Goal: Communication & Community: Answer question/provide support

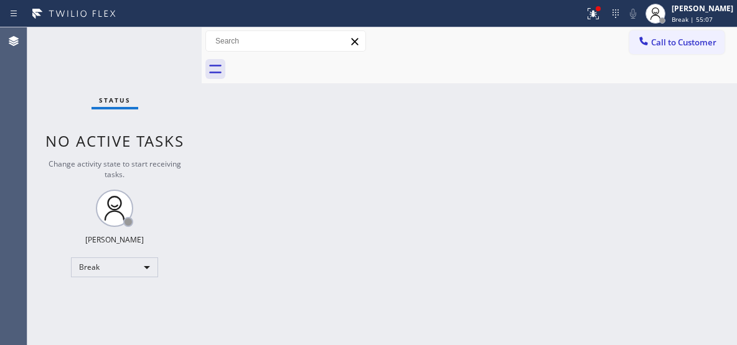
click at [256, 205] on div "Back to Dashboard Change Sender ID Customers Technicians Select a contact Outbo…" at bounding box center [469, 186] width 535 height 318
click at [149, 270] on div "Break" at bounding box center [114, 268] width 87 height 20
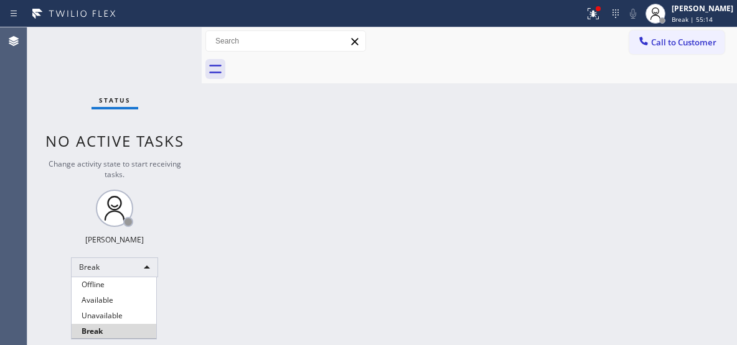
drag, startPoint x: 109, startPoint y: 315, endPoint x: 98, endPoint y: 306, distance: 14.1
click at [109, 315] on li "Unavailable" at bounding box center [114, 316] width 85 height 15
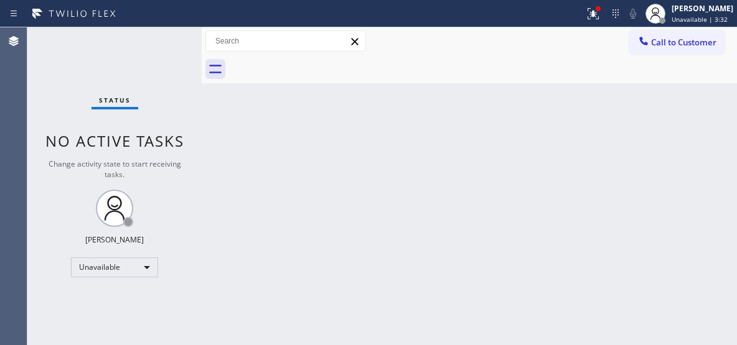
click at [508, 178] on div "Back to Dashboard Change Sender ID Customers Technicians Select a contact Outbo…" at bounding box center [469, 186] width 535 height 318
drag, startPoint x: 654, startPoint y: 44, endPoint x: 556, endPoint y: 54, distance: 98.8
click at [651, 44] on span "Call to Customer" at bounding box center [683, 42] width 65 height 11
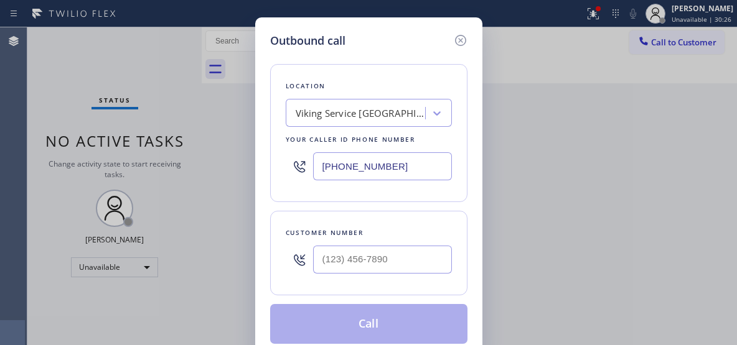
drag, startPoint x: 401, startPoint y: 160, endPoint x: 304, endPoint y: 148, distance: 97.8
click at [304, 152] on div "(347) 486-6117" at bounding box center [369, 166] width 166 height 40
paste input "714) 462-1901"
type input "(714) 462-1901"
drag, startPoint x: 342, startPoint y: 253, endPoint x: 288, endPoint y: 253, distance: 54.1
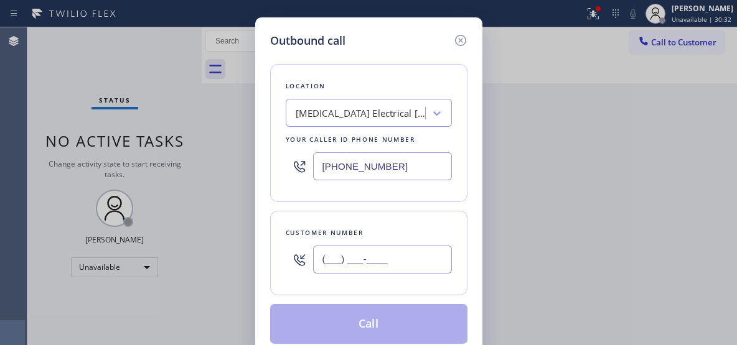
click at [288, 253] on div "(___) ___-____" at bounding box center [369, 260] width 166 height 40
paste input "850) 530-0616"
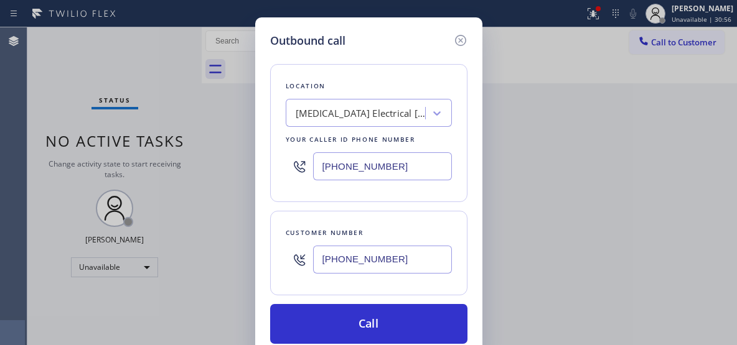
click at [314, 256] on input "(850) 530-0616" at bounding box center [382, 260] width 139 height 28
paste input "949) 521-1454"
type input "(949) 521-1454"
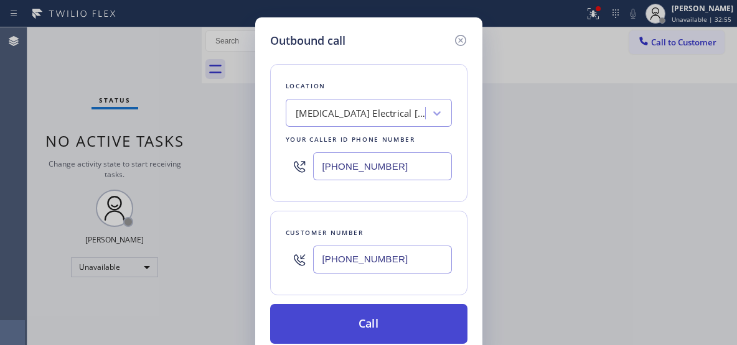
drag, startPoint x: 377, startPoint y: 322, endPoint x: 370, endPoint y: 312, distance: 12.4
click at [376, 321] on button "Call" at bounding box center [368, 324] width 197 height 40
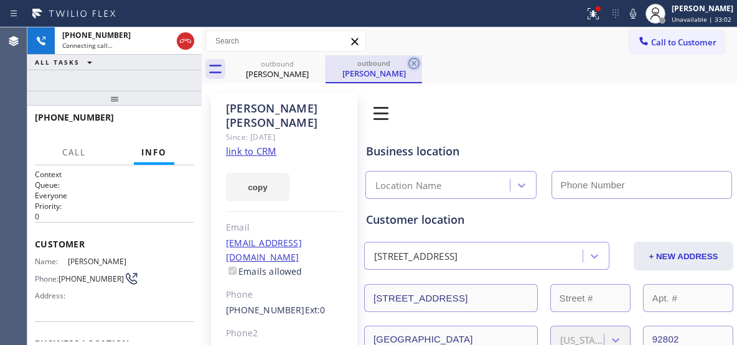
click at [385, 66] on div "outbound" at bounding box center [374, 62] width 94 height 9
click at [423, 65] on div "outbound Joel Blair outbound Joel Blair" at bounding box center [483, 69] width 508 height 28
type input "(714) 462-1901"
click at [413, 64] on icon at bounding box center [413, 63] width 11 height 11
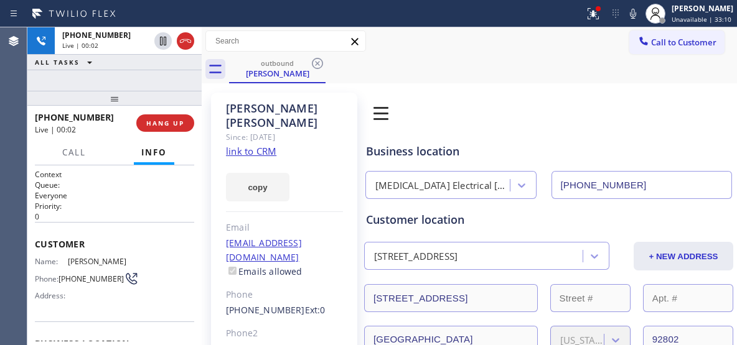
drag, startPoint x: 173, startPoint y: 121, endPoint x: 472, endPoint y: 57, distance: 305.3
click at [475, 80] on div "+19495211454 Live | 00:02 ALL TASKS ALL TASKS ACTIVE TASKS TASKS IN WRAP UP +19…" at bounding box center [381, 186] width 709 height 318
click at [173, 124] on span "HANG UP" at bounding box center [165, 123] width 38 height 9
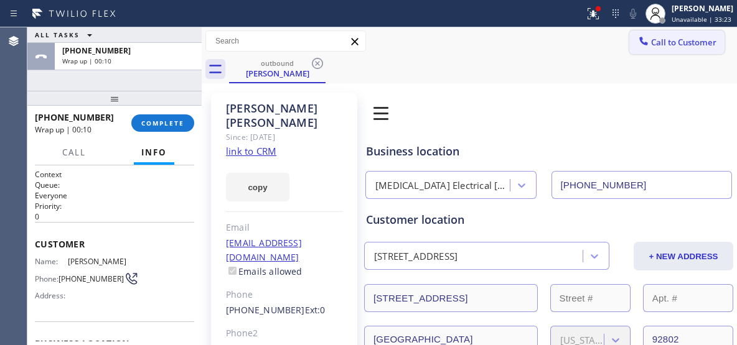
click at [666, 40] on span "Call to Customer" at bounding box center [683, 42] width 65 height 11
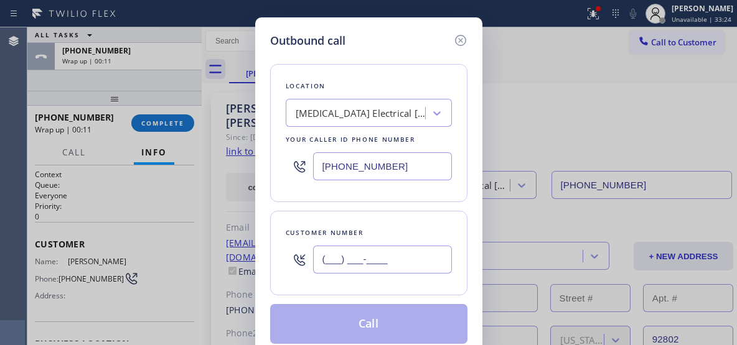
drag, startPoint x: 395, startPoint y: 257, endPoint x: 317, endPoint y: 256, distance: 77.8
click at [318, 257] on input "(___) ___-____" at bounding box center [382, 260] width 139 height 28
paste input "949) 521-1454"
type input "(949) 521-1454"
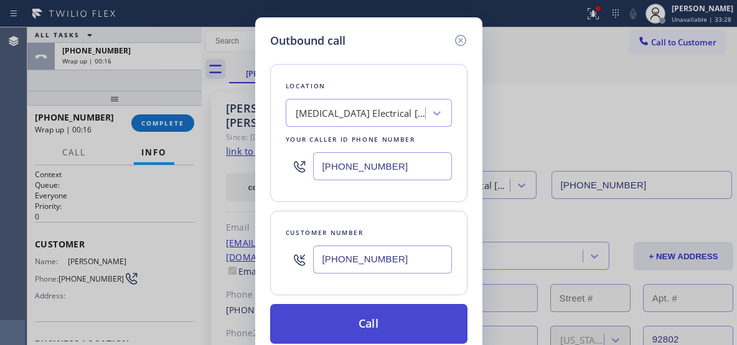
drag, startPoint x: 343, startPoint y: 331, endPoint x: 343, endPoint y: 324, distance: 6.8
click at [343, 329] on button "Call" at bounding box center [368, 324] width 197 height 40
click at [375, 325] on button "Call" at bounding box center [368, 324] width 197 height 40
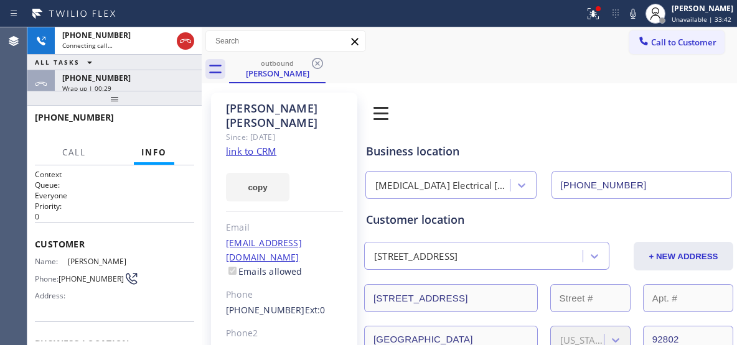
click at [152, 77] on div "+19495211454" at bounding box center [128, 78] width 132 height 11
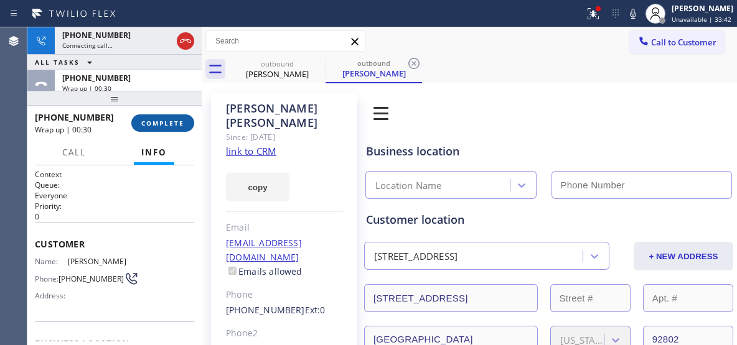
click at [162, 125] on span "COMPLETE" at bounding box center [162, 123] width 43 height 9
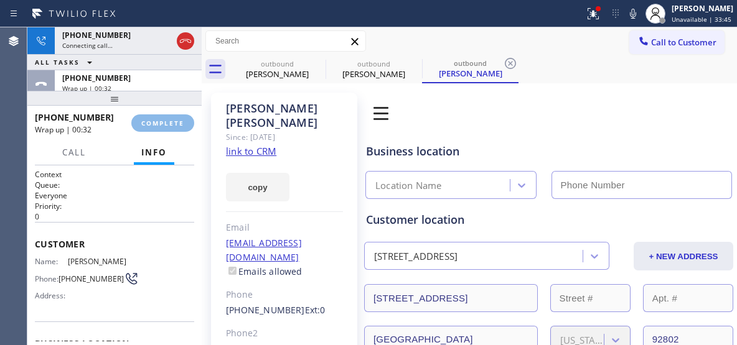
type input "(714) 462-1901"
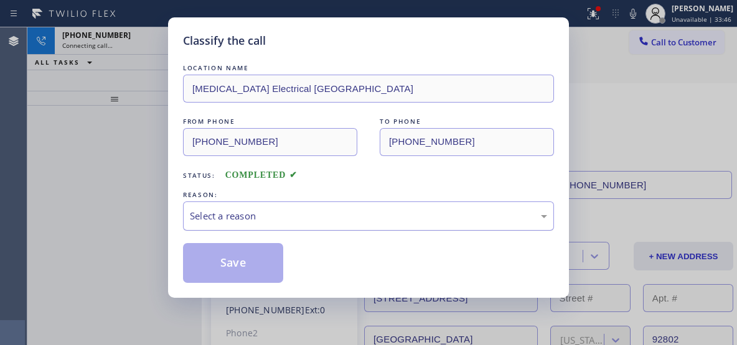
click at [339, 215] on div "Select a reason" at bounding box center [368, 216] width 357 height 14
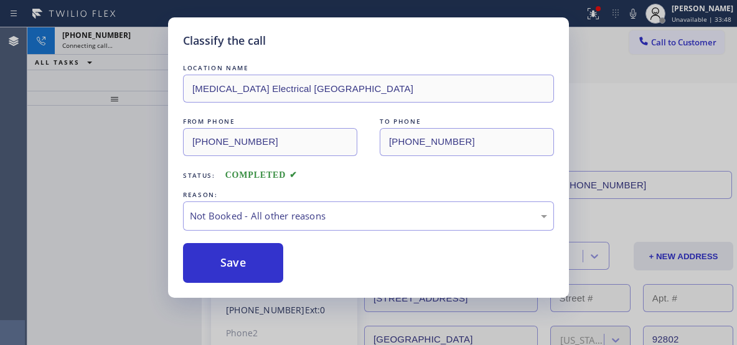
click at [236, 268] on button "Save" at bounding box center [233, 263] width 100 height 40
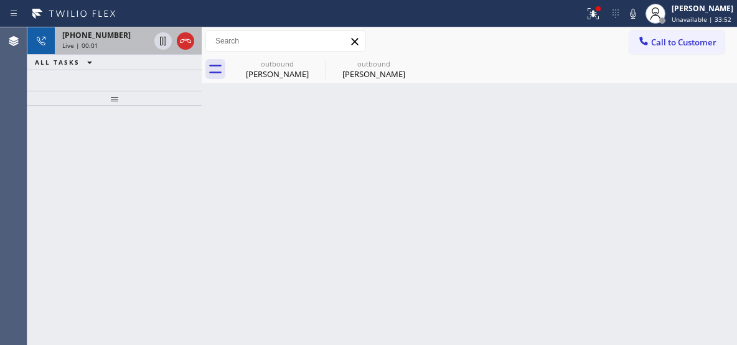
click at [118, 49] on div "Live | 00:01" at bounding box center [105, 45] width 87 height 9
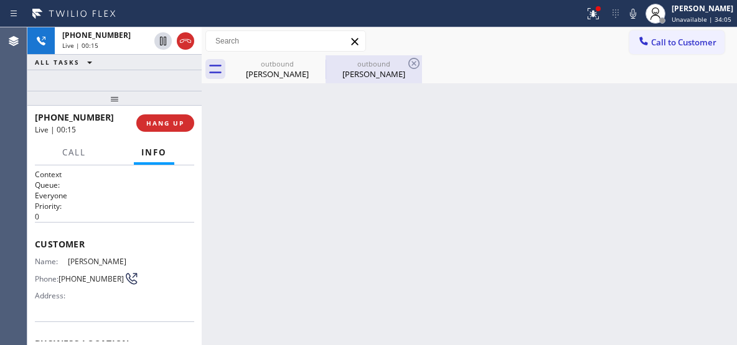
drag, startPoint x: 395, startPoint y: 68, endPoint x: 416, endPoint y: 63, distance: 22.2
click at [395, 68] on div "outbound" at bounding box center [374, 63] width 94 height 9
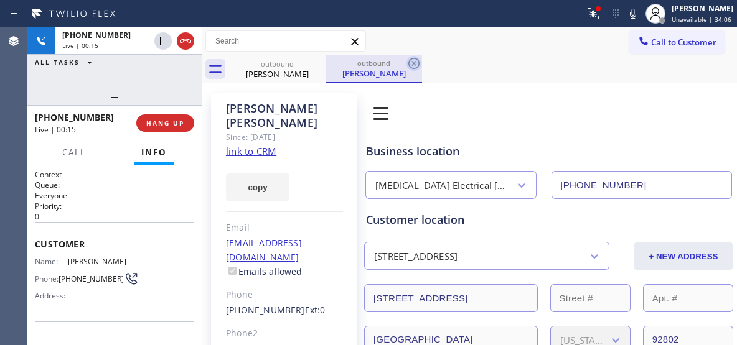
click at [415, 66] on icon at bounding box center [413, 63] width 15 height 15
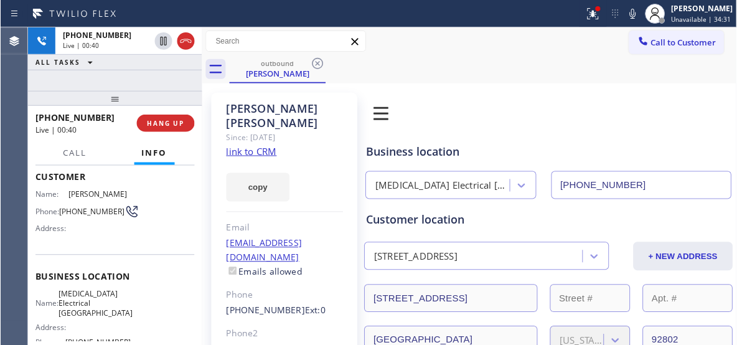
scroll to position [192, 0]
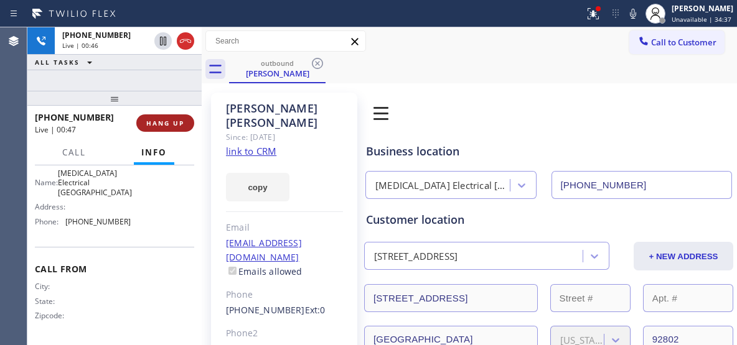
click at [164, 124] on span "HANG UP" at bounding box center [165, 123] width 38 height 9
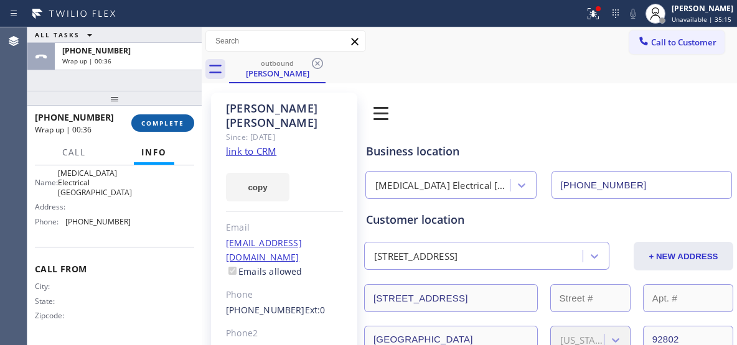
click at [159, 126] on span "COMPLETE" at bounding box center [162, 123] width 43 height 9
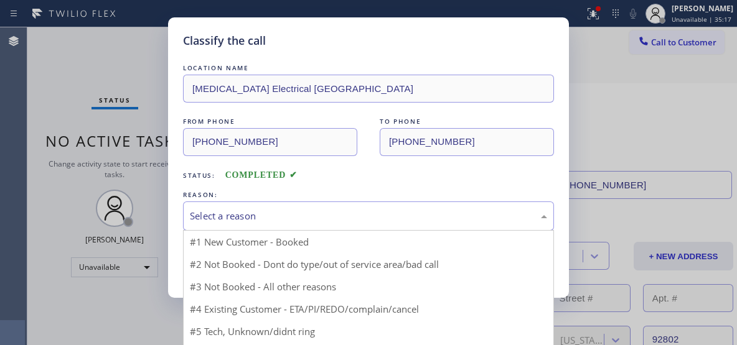
drag, startPoint x: 334, startPoint y: 221, endPoint x: 312, endPoint y: 226, distance: 21.7
click at [334, 220] on div "Select a reason" at bounding box center [368, 216] width 357 height 14
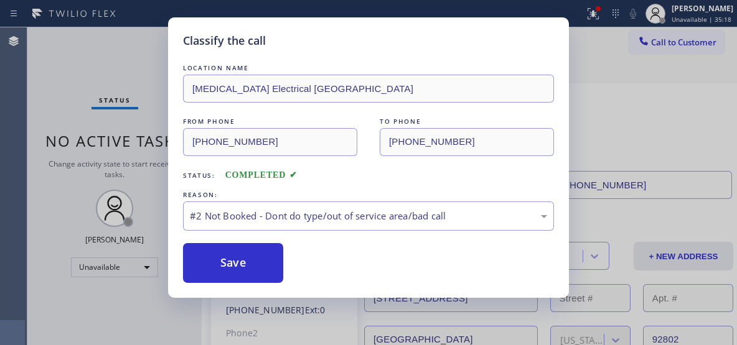
click at [245, 263] on button "Save" at bounding box center [233, 263] width 100 height 40
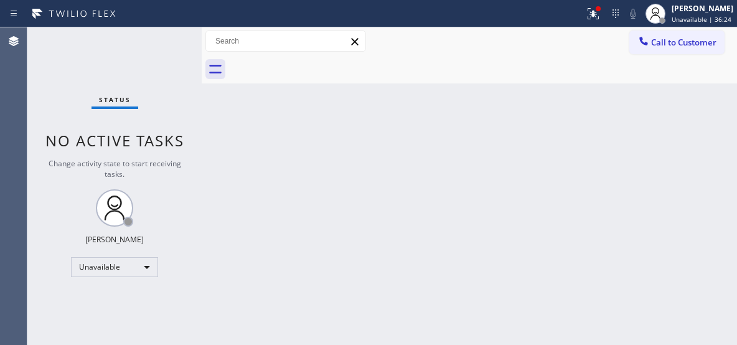
drag, startPoint x: 671, startPoint y: 43, endPoint x: 539, endPoint y: 54, distance: 131.7
click at [647, 45] on button "Call to Customer" at bounding box center [676, 42] width 95 height 24
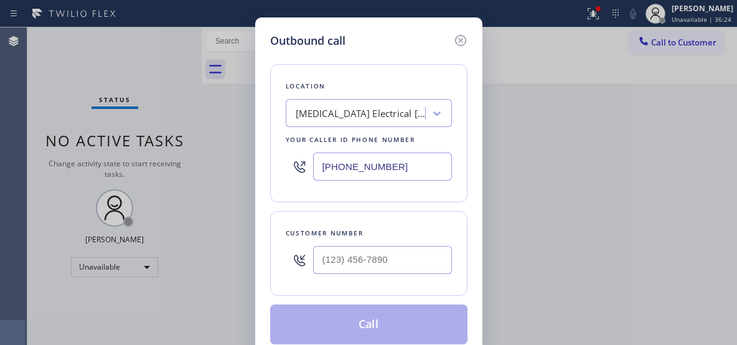
drag, startPoint x: 377, startPoint y: 166, endPoint x: 299, endPoint y: 10, distance: 173.9
click at [279, 154] on div "Location High Voltage Electrical Anaheim Your caller id phone number (714) 462-…" at bounding box center [368, 133] width 197 height 138
paste input "424) 392-73"
type input "(424) 392-7301"
drag, startPoint x: 399, startPoint y: 263, endPoint x: 278, endPoint y: 243, distance: 123.6
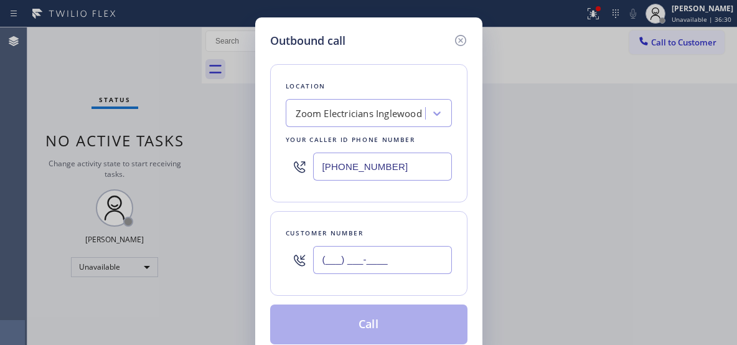
click at [300, 253] on div "(___) ___-____" at bounding box center [369, 260] width 166 height 40
paste input "310) 349-9058"
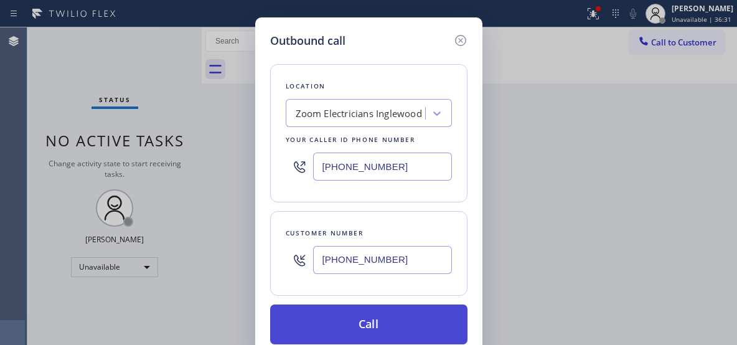
type input "(310) 349-9058"
click at [362, 319] on button "Call" at bounding box center [368, 324] width 197 height 40
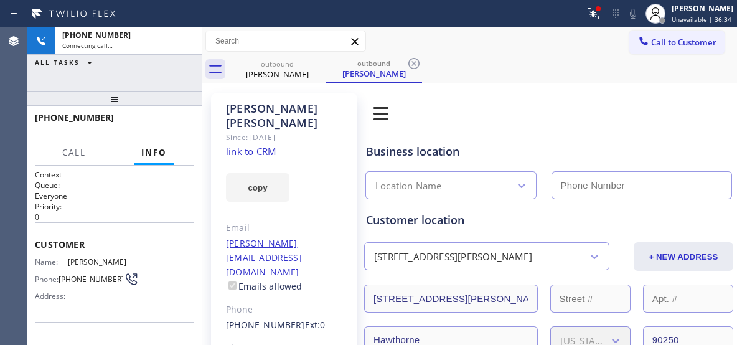
drag, startPoint x: 373, startPoint y: 69, endPoint x: 436, endPoint y: 62, distance: 62.6
click at [375, 69] on div "Rafael Salgado" at bounding box center [374, 73] width 94 height 11
click at [421, 62] on icon at bounding box center [413, 63] width 15 height 15
type input "(424) 392-7301"
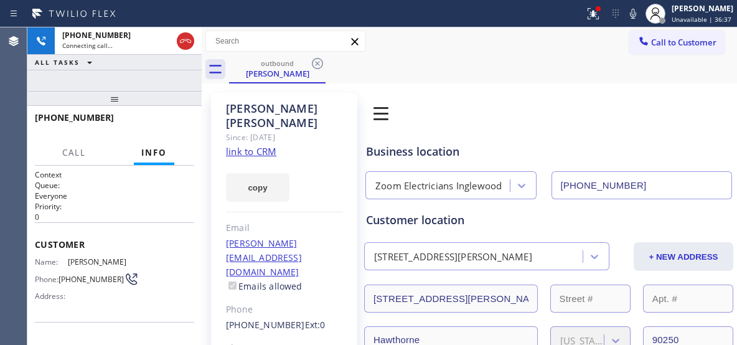
click at [123, 80] on div "+13103499058 Connecting call… ALL TASKS ALL TASKS ACTIVE TASKS TASKS IN WRAP UP…" at bounding box center [114, 185] width 174 height 317
drag, startPoint x: 117, startPoint y: 73, endPoint x: 75, endPoint y: 72, distance: 42.3
click at [117, 72] on div "+13103499058 Connecting call… ALL TASKS ALL TASKS ACTIVE TASKS TASKS IN WRAP UP…" at bounding box center [114, 185] width 174 height 317
drag, startPoint x: 516, startPoint y: 117, endPoint x: 371, endPoint y: 89, distance: 147.7
click at [516, 118] on div "Book Appointment Addresses Leads Membership" at bounding box center [492, 113] width 259 height 35
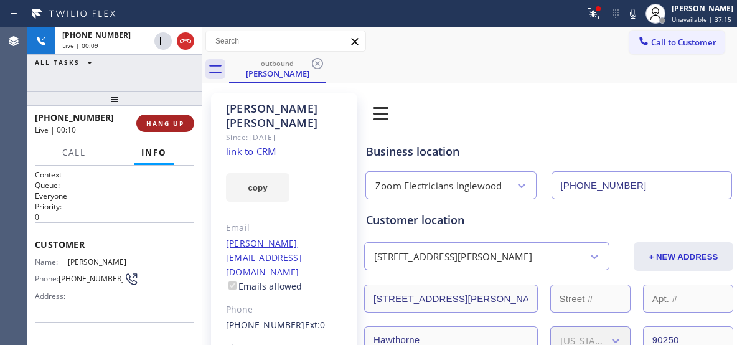
click at [176, 122] on span "HANG UP" at bounding box center [165, 123] width 38 height 9
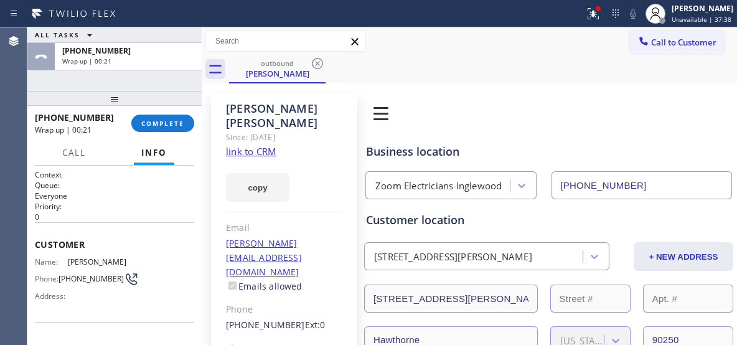
click at [507, 46] on div "Call to Customer Outbound call Location Zoom Electricians Inglewood Your caller…" at bounding box center [469, 41] width 535 height 22
click at [174, 115] on div "+13103499058 Wrap up | 00:22 COMPLETE" at bounding box center [114, 123] width 159 height 32
click at [166, 129] on button "COMPLETE" at bounding box center [162, 122] width 63 height 17
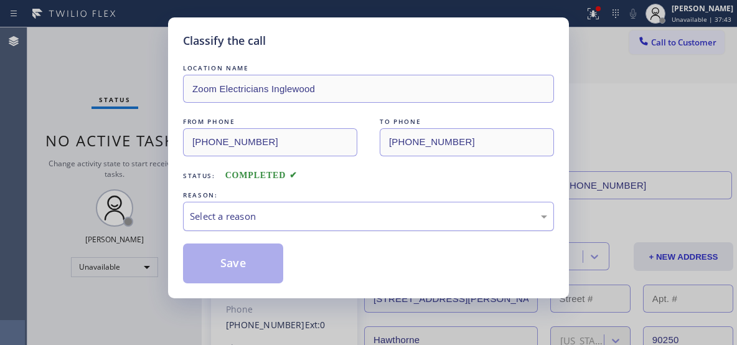
click at [381, 217] on div "Select a reason" at bounding box center [368, 216] width 357 height 14
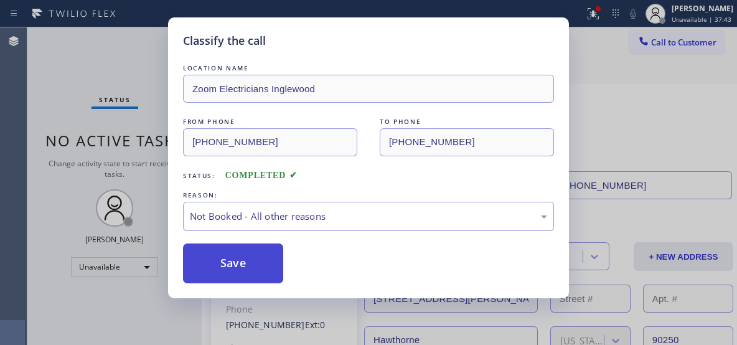
click at [250, 263] on button "Save" at bounding box center [233, 263] width 100 height 40
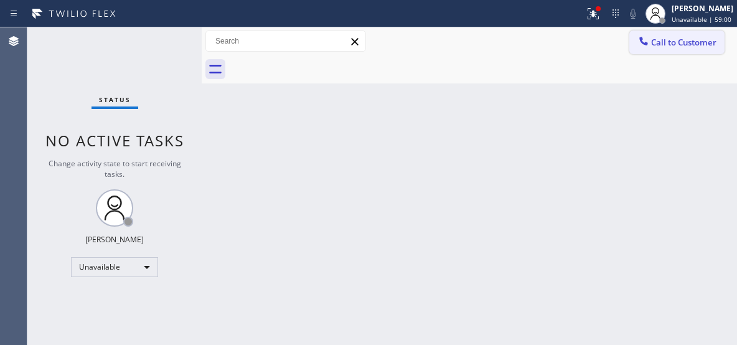
click at [672, 47] on span "Call to Customer" at bounding box center [683, 42] width 65 height 11
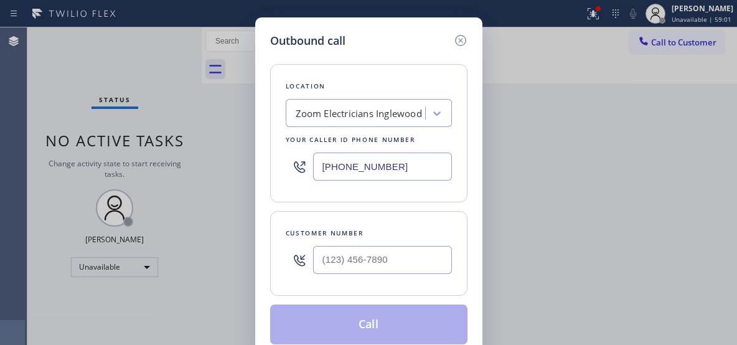
drag, startPoint x: 385, startPoint y: 166, endPoint x: 312, endPoint y: 151, distance: 74.4
click at [312, 151] on div "(424) 392-7301" at bounding box center [369, 166] width 166 height 40
paste input "805) 464-3703"
type input "(805) 464-3703"
click at [347, 258] on input "(___) ___-____" at bounding box center [382, 260] width 139 height 28
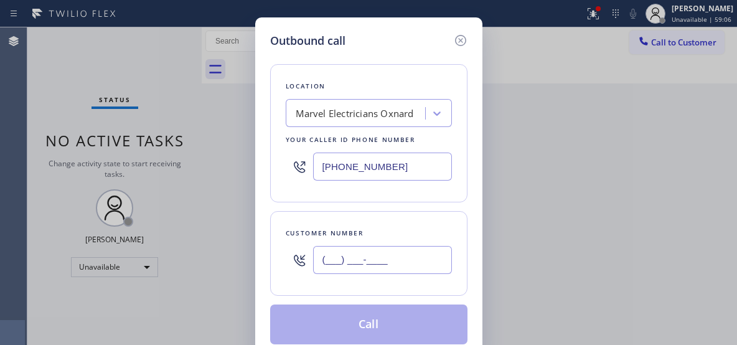
paste input "415) 246-6138"
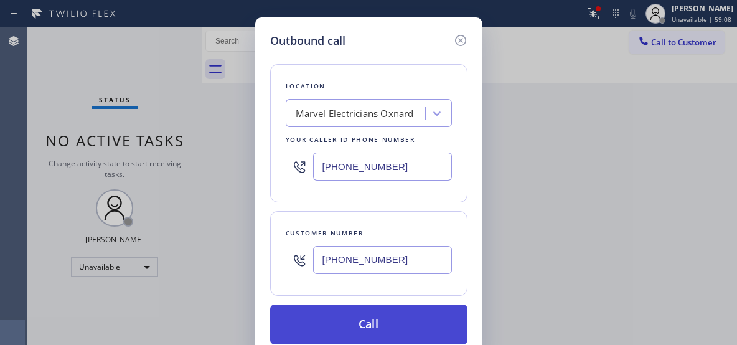
type input "(415) 246-6138"
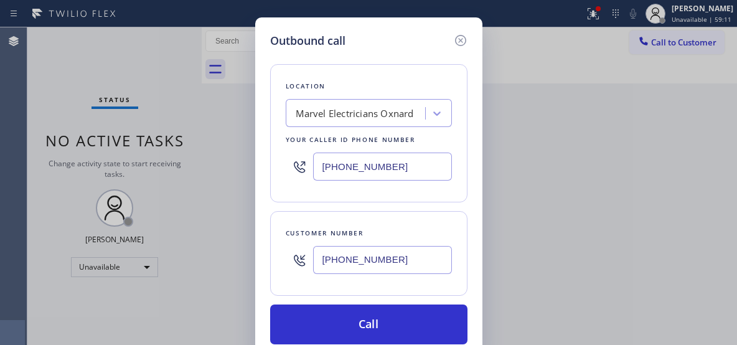
drag, startPoint x: 530, startPoint y: 40, endPoint x: 490, endPoint y: 58, distance: 42.9
click at [530, 40] on div "Outbound call Location Marvel Electricians Oxnard Your caller id phone number (…" at bounding box center [368, 172] width 737 height 345
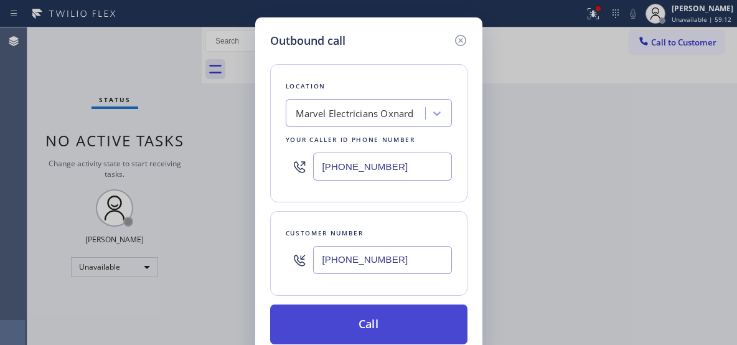
click at [372, 325] on button "Call" at bounding box center [368, 324] width 197 height 40
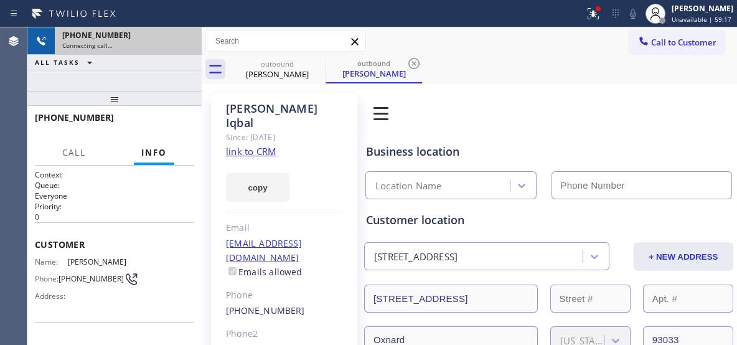
click at [172, 40] on div "+14152466138" at bounding box center [128, 35] width 132 height 11
type input "(805) 464-3703"
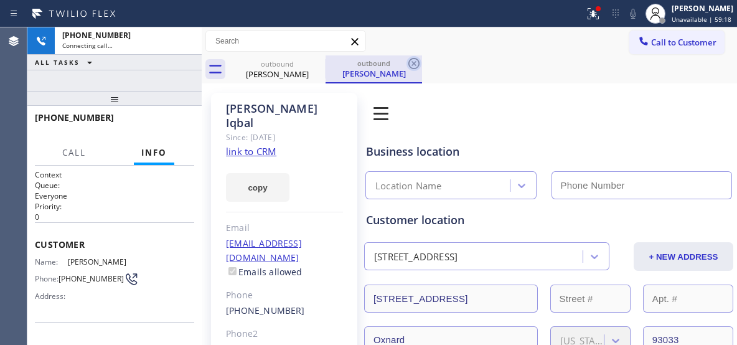
click at [418, 60] on icon at bounding box center [413, 63] width 11 height 11
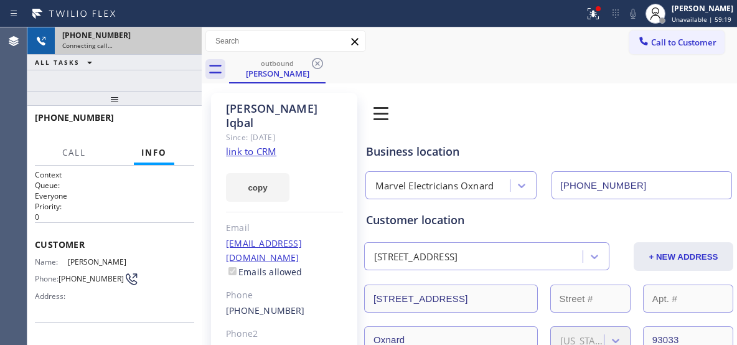
click at [153, 39] on div "+14152466138" at bounding box center [128, 35] width 132 height 11
click at [185, 38] on icon at bounding box center [185, 41] width 15 height 15
drag, startPoint x: 320, startPoint y: 63, endPoint x: 399, endPoint y: 56, distance: 79.3
click at [320, 63] on icon at bounding box center [317, 63] width 15 height 15
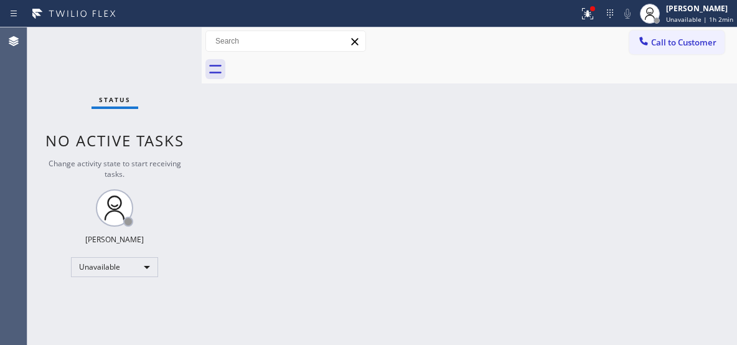
drag, startPoint x: 657, startPoint y: 45, endPoint x: 410, endPoint y: 110, distance: 255.4
click at [644, 46] on button "Call to Customer" at bounding box center [676, 42] width 95 height 24
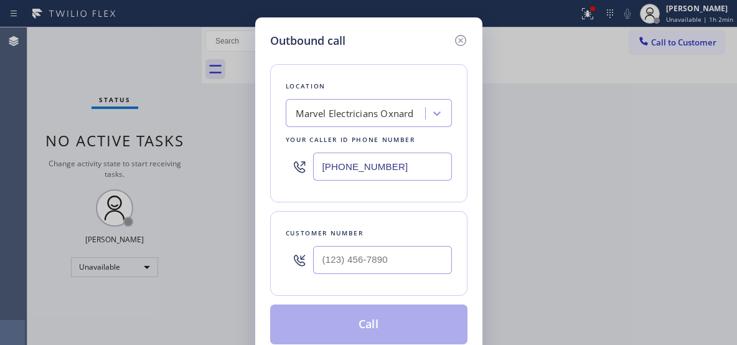
drag, startPoint x: 347, startPoint y: 160, endPoint x: 286, endPoint y: 104, distance: 83.3
click at [296, 121] on div "Location Marvel Electricians Oxnard Your caller id phone number (805) 464-3703" at bounding box center [368, 133] width 197 height 138
paste input "669) 201-8532"
type input "(669) 201-8532"
drag, startPoint x: 369, startPoint y: 259, endPoint x: 296, endPoint y: 228, distance: 79.7
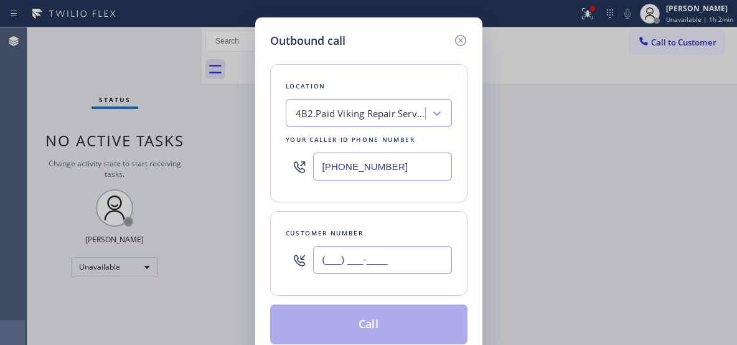
click at [304, 256] on div "(___) ___-____" at bounding box center [369, 260] width 166 height 40
paste input "650) 387-1121"
type input "(650) 387-1121"
click at [363, 327] on button "Call" at bounding box center [368, 324] width 197 height 40
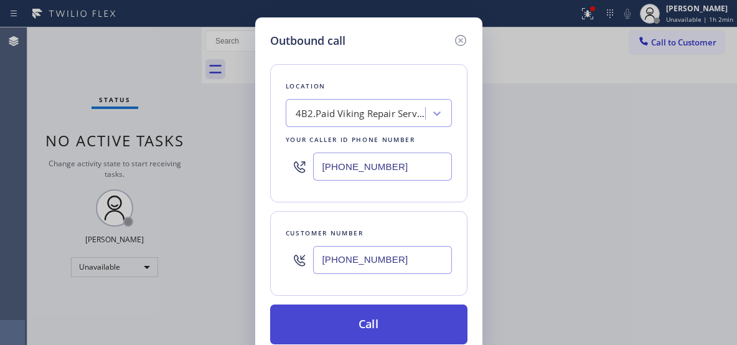
click at [360, 324] on button "Call" at bounding box center [368, 324] width 197 height 40
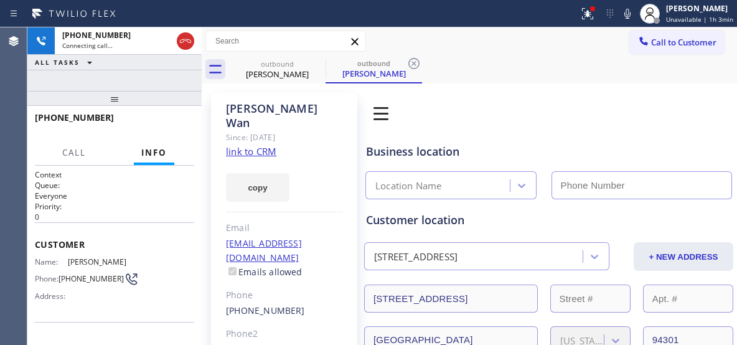
type input "(669) 201-8532"
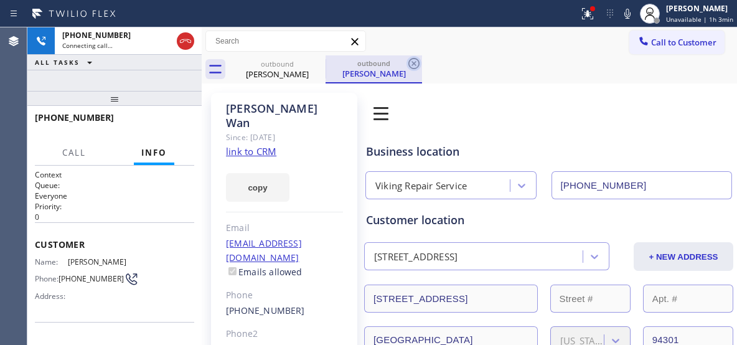
click at [409, 60] on icon at bounding box center [413, 63] width 15 height 15
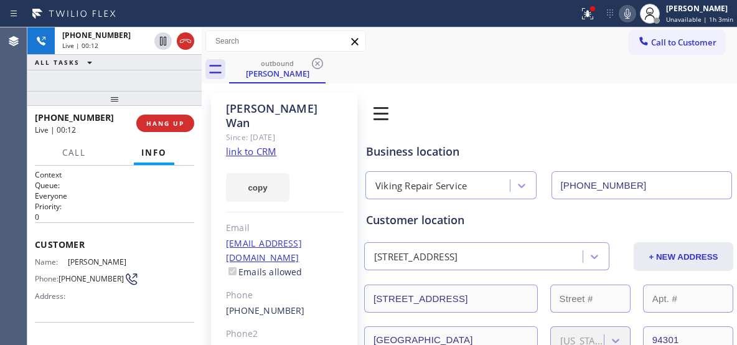
click at [628, 17] on icon at bounding box center [627, 13] width 15 height 15
click at [175, 121] on span "HANG UP" at bounding box center [165, 123] width 38 height 9
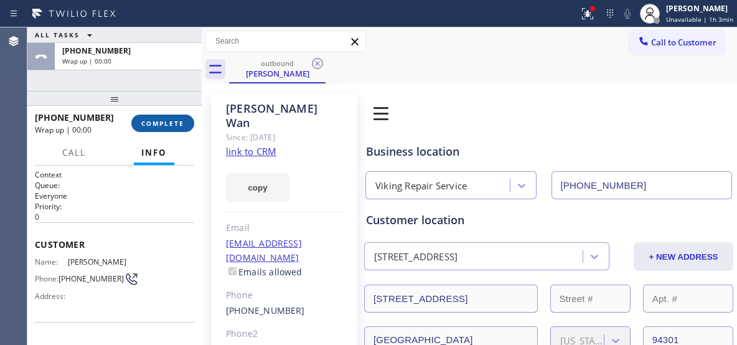
click at [166, 124] on span "COMPLETE" at bounding box center [162, 123] width 43 height 9
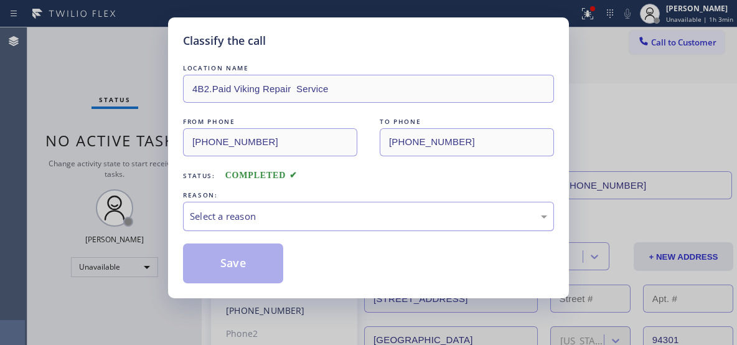
click at [355, 223] on div "Select a reason" at bounding box center [368, 216] width 371 height 29
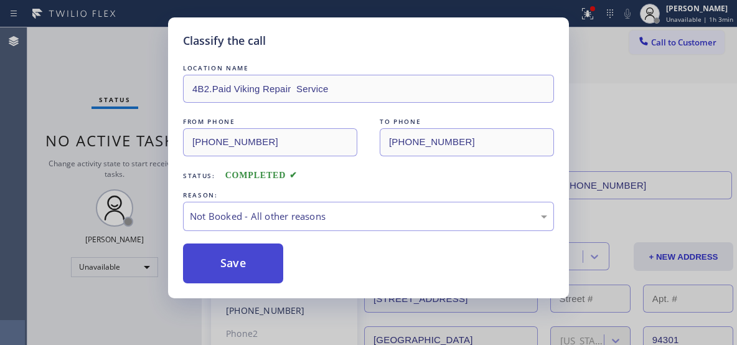
click at [254, 264] on button "Save" at bounding box center [233, 263] width 100 height 40
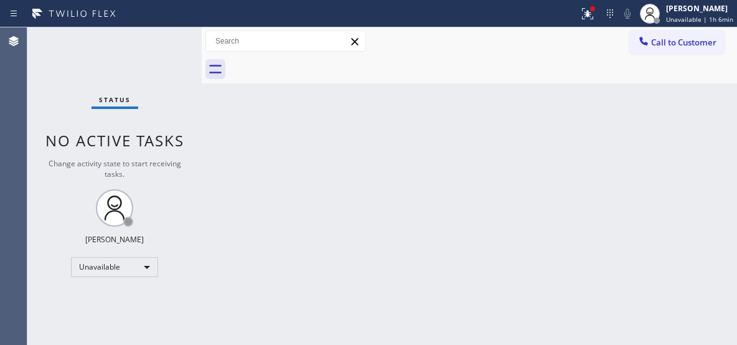
drag, startPoint x: 670, startPoint y: 40, endPoint x: 358, endPoint y: 121, distance: 322.7
click at [650, 40] on button "Call to Customer" at bounding box center [676, 42] width 95 height 24
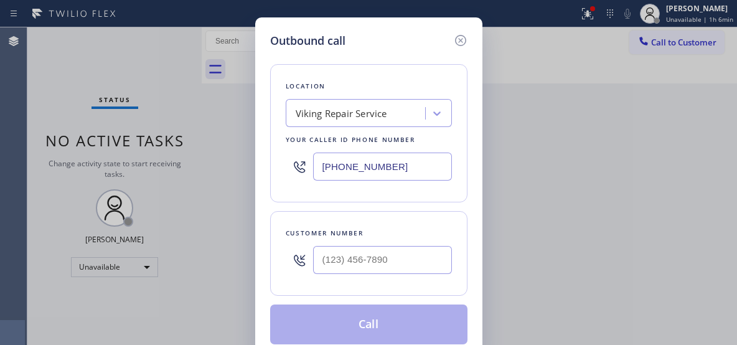
drag, startPoint x: 336, startPoint y: 166, endPoint x: 292, endPoint y: 126, distance: 59.9
click at [296, 146] on div "(669) 201-8532" at bounding box center [369, 166] width 166 height 40
paste input "805) 902-4601"
type input "(805) 902-4601"
click at [391, 259] on input "(___) ___-____" at bounding box center [382, 260] width 139 height 28
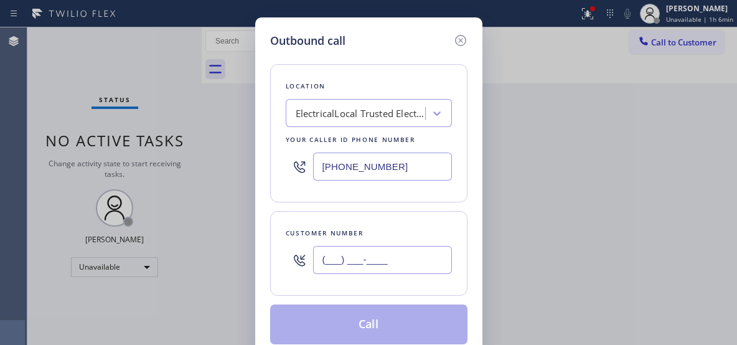
paste input "805) 798-3421"
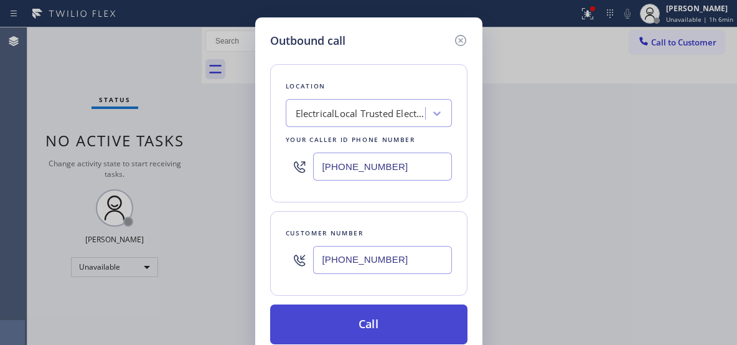
type input "(805) 798-3421"
click at [358, 330] on button "Call" at bounding box center [368, 324] width 197 height 40
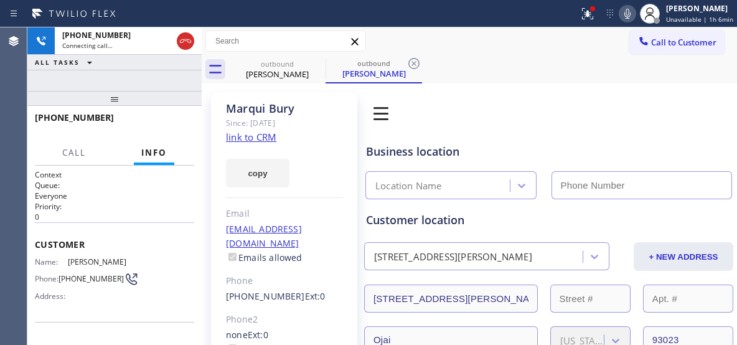
type input "(805) 902-4601"
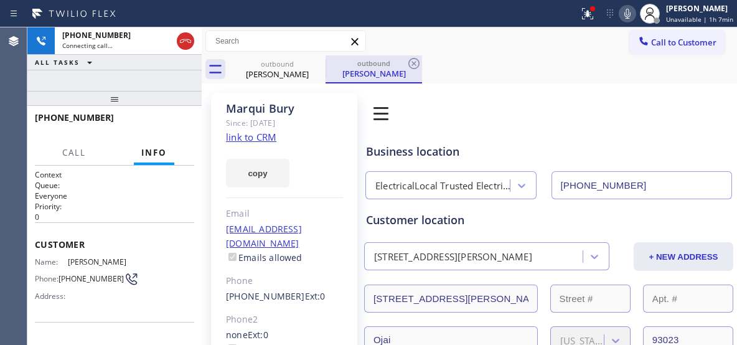
click at [354, 67] on div "outbound" at bounding box center [374, 62] width 94 height 9
click at [412, 65] on icon at bounding box center [413, 63] width 11 height 11
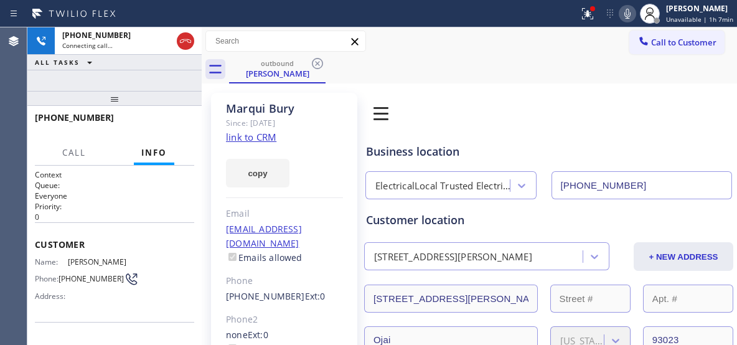
drag, startPoint x: 119, startPoint y: 101, endPoint x: 130, endPoint y: 74, distance: 28.8
click at [130, 74] on div "+18057983421 Connecting call… ALL TASKS ALL TASKS ACTIVE TASKS TASKS IN WRAP UP…" at bounding box center [114, 185] width 174 height 317
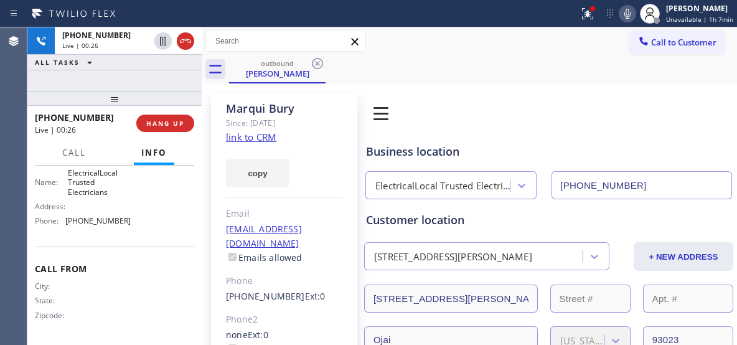
click at [622, 13] on icon at bounding box center [627, 13] width 15 height 15
click at [626, 16] on icon at bounding box center [627, 13] width 15 height 15
click at [629, 13] on icon at bounding box center [627, 14] width 6 height 10
click at [630, 16] on icon at bounding box center [627, 14] width 6 height 10
click at [168, 124] on span "HANG UP" at bounding box center [165, 123] width 38 height 9
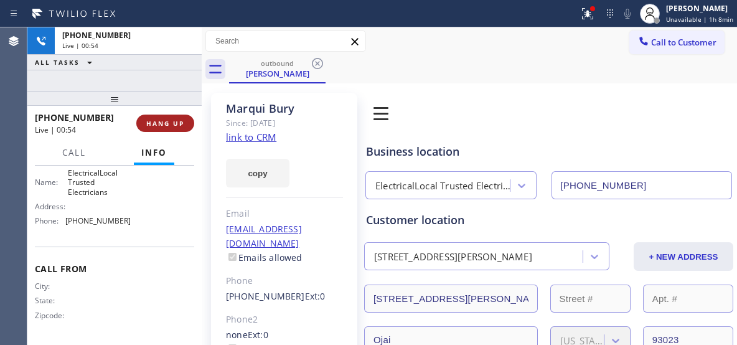
click at [167, 124] on span "HANG UP" at bounding box center [165, 123] width 38 height 9
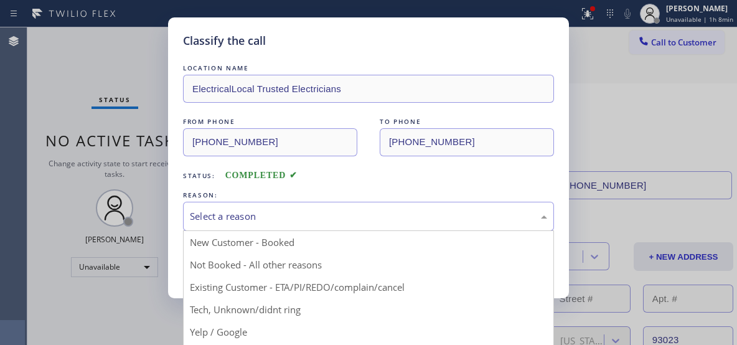
click at [293, 220] on div "Select a reason" at bounding box center [368, 216] width 357 height 14
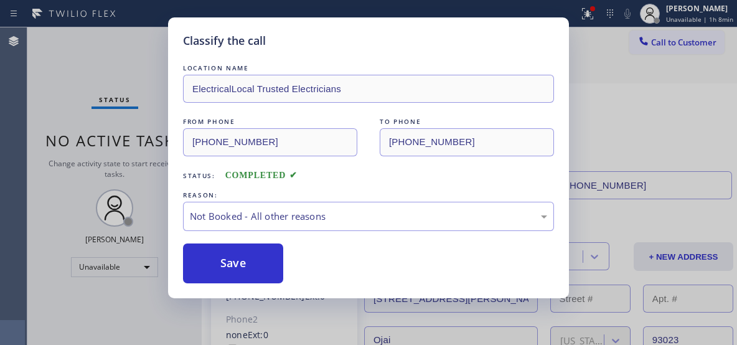
drag, startPoint x: 238, startPoint y: 263, endPoint x: 342, endPoint y: 2, distance: 280.7
click at [238, 263] on button "Save" at bounding box center [233, 263] width 100 height 40
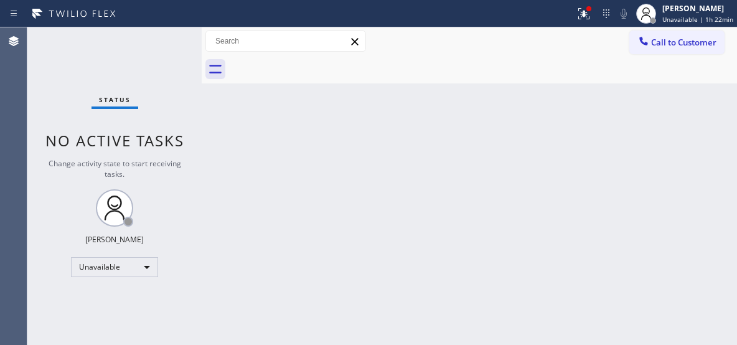
click at [541, 201] on div "Back to Dashboard Change Sender ID Customers Technicians Select a contact Outbo…" at bounding box center [469, 185] width 535 height 317
click at [139, 273] on div "Unavailable" at bounding box center [114, 267] width 87 height 20
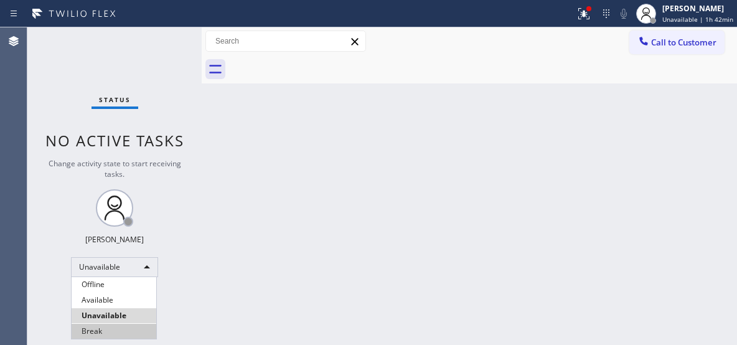
click at [98, 327] on li "Break" at bounding box center [114, 331] width 85 height 15
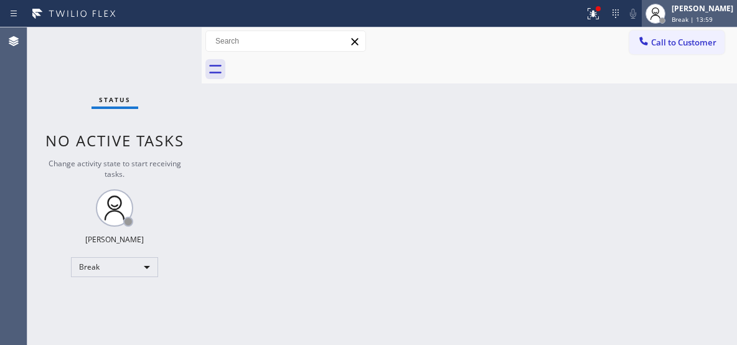
click at [710, 19] on span "Break | 13:59" at bounding box center [691, 19] width 41 height 9
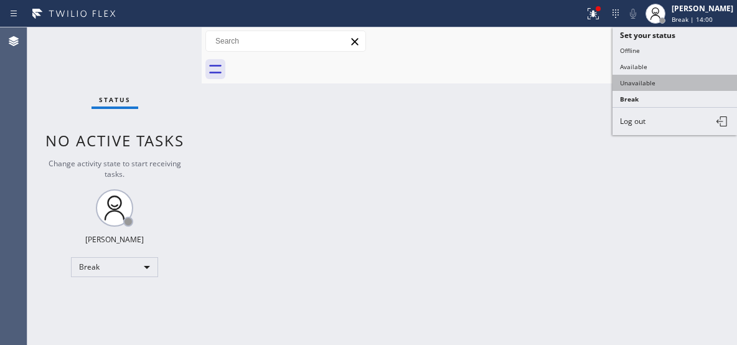
click at [657, 90] on button "Unavailable" at bounding box center [674, 83] width 124 height 16
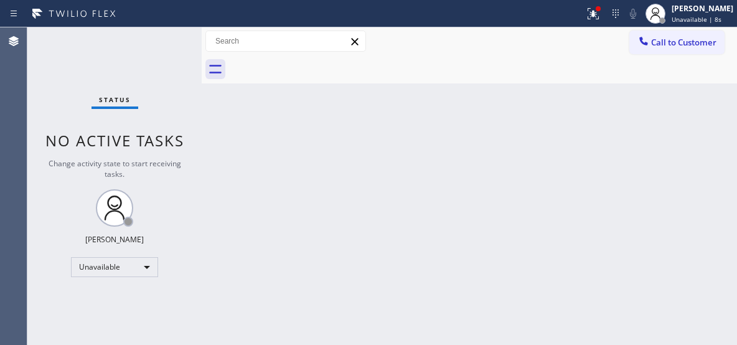
click at [496, 138] on div "Back to Dashboard Change Sender ID Customers Technicians Select a contact Outbo…" at bounding box center [469, 185] width 535 height 317
drag, startPoint x: 539, startPoint y: 172, endPoint x: 512, endPoint y: 110, distance: 68.0
click at [539, 172] on div "Back to Dashboard Change Sender ID Customers Technicians Select a contact Outbo…" at bounding box center [469, 185] width 535 height 317
click at [689, 43] on span "Call to Customer" at bounding box center [683, 42] width 65 height 11
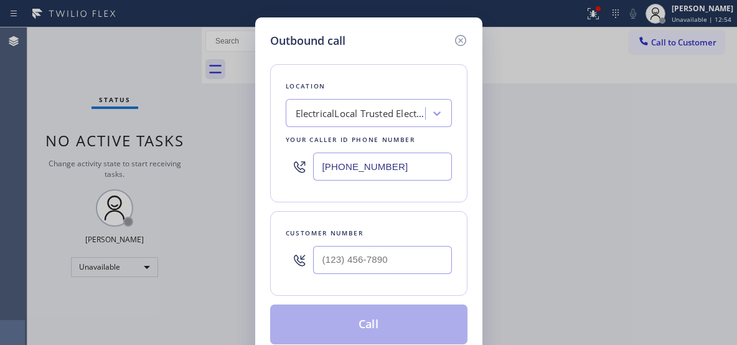
drag, startPoint x: 350, startPoint y: 162, endPoint x: 294, endPoint y: 1, distance: 170.6
click at [304, 131] on div "Location ElectricalLocal Trusted Electricians Your caller id phone number (805)…" at bounding box center [368, 133] width 197 height 138
paste input "661) 474-6980"
type input "(661) 474-6980"
paste input "661) 713-1968"
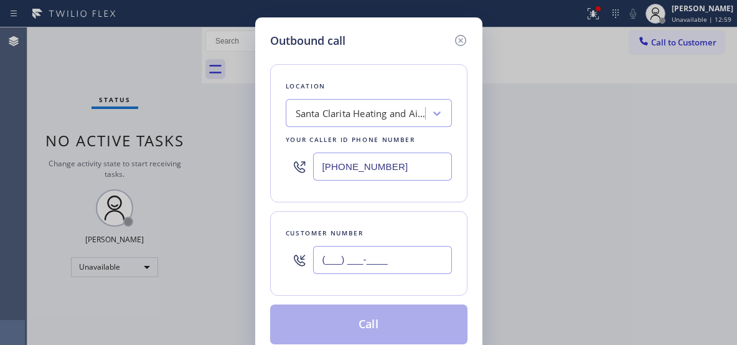
drag, startPoint x: 386, startPoint y: 263, endPoint x: 271, endPoint y: 221, distance: 122.6
click at [272, 238] on div "Customer number (___) ___-____" at bounding box center [368, 253] width 197 height 85
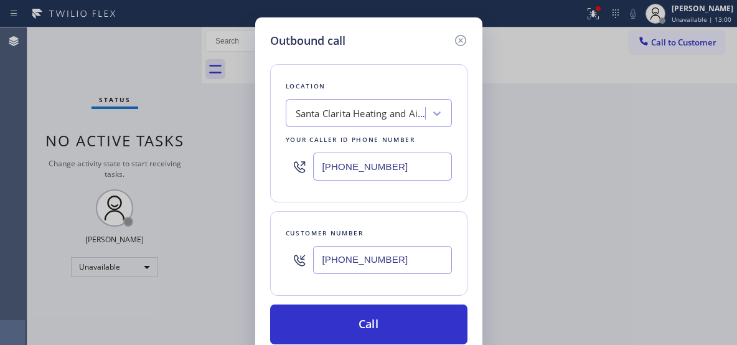
type input "(661) 713-1968"
drag, startPoint x: 363, startPoint y: 326, endPoint x: 347, endPoint y: 299, distance: 31.5
click at [362, 324] on button "Call" at bounding box center [368, 324] width 197 height 40
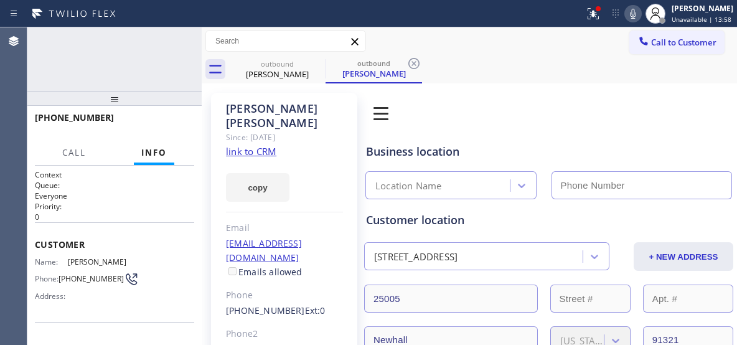
type input "(661) 474-6980"
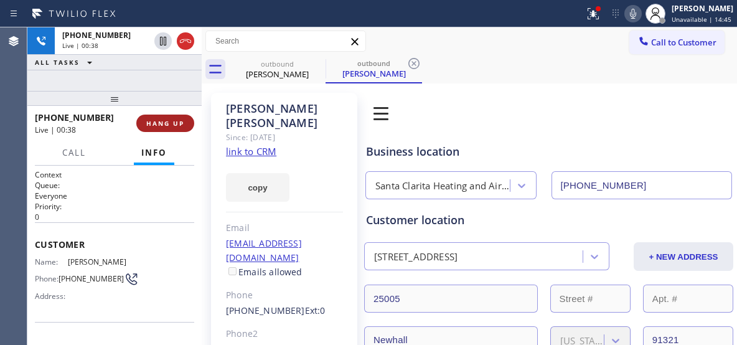
click at [170, 123] on span "HANG UP" at bounding box center [165, 123] width 38 height 9
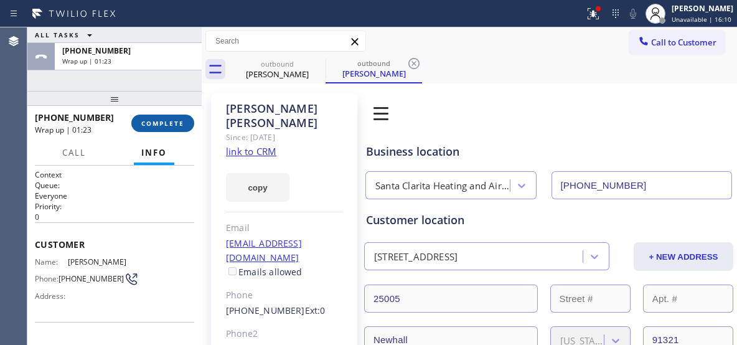
click at [161, 116] on button "COMPLETE" at bounding box center [162, 122] width 63 height 17
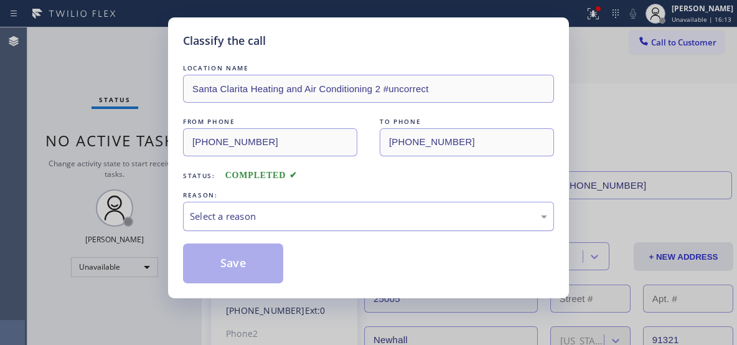
click at [301, 214] on div "Select a reason" at bounding box center [368, 216] width 357 height 14
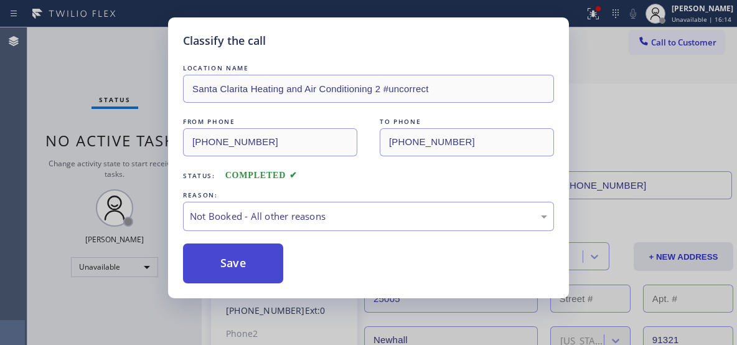
click at [236, 261] on button "Save" at bounding box center [233, 263] width 100 height 40
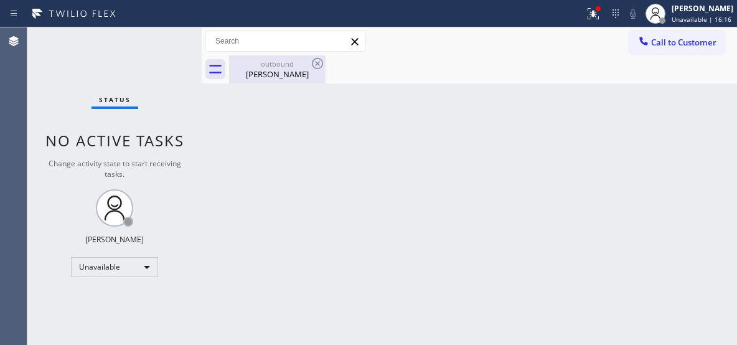
click at [296, 65] on div "outbound" at bounding box center [277, 63] width 94 height 9
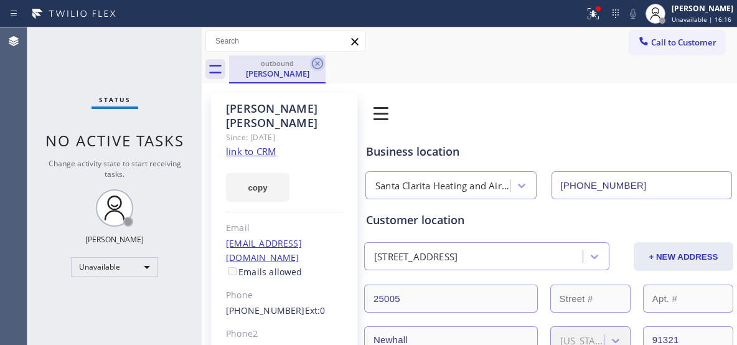
click at [313, 63] on icon at bounding box center [317, 63] width 15 height 15
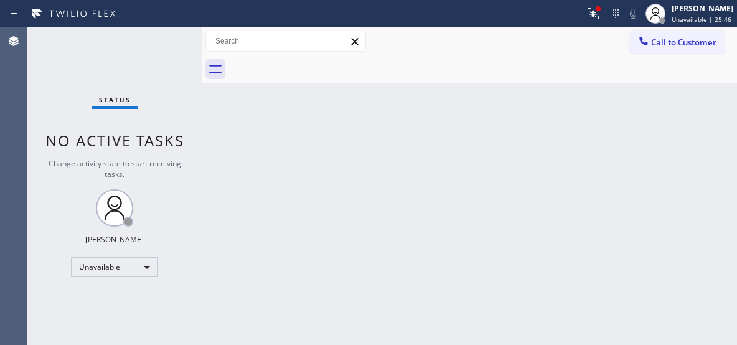
click at [459, 160] on div "Back to Dashboard Change Sender ID Customers Technicians Select a contact Outbo…" at bounding box center [469, 185] width 535 height 317
click at [675, 44] on span "Call to Customer" at bounding box center [683, 42] width 65 height 11
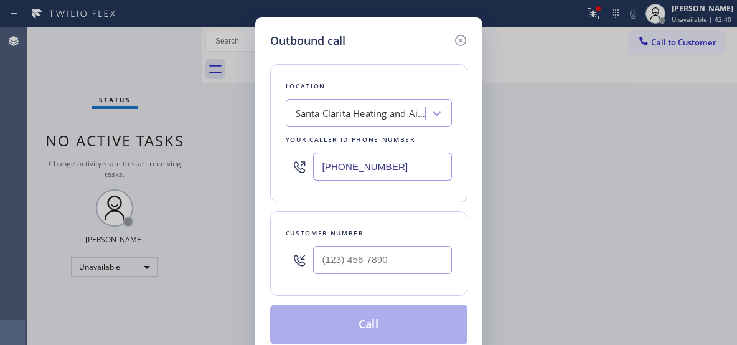
drag, startPoint x: 408, startPoint y: 165, endPoint x: 276, endPoint y: 93, distance: 150.1
click at [279, 142] on div "Location Santa Clarita Heating and Air Conditioning 2 #uncorrect Your caller id…" at bounding box center [368, 133] width 197 height 138
paste input "844) 899-7462"
type input "(844) 899-7462"
click at [373, 259] on input "(___) ___-____" at bounding box center [382, 260] width 139 height 28
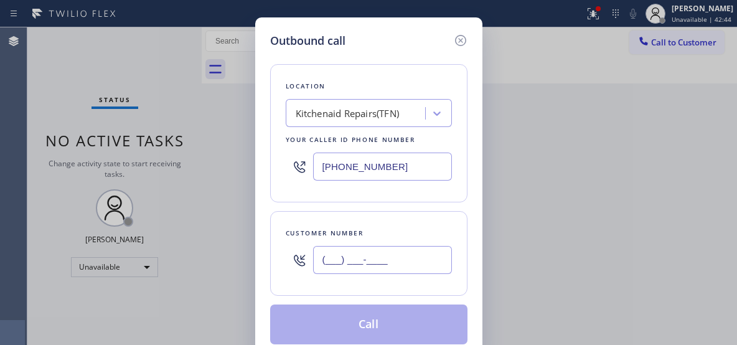
paste input "949) 303-9005"
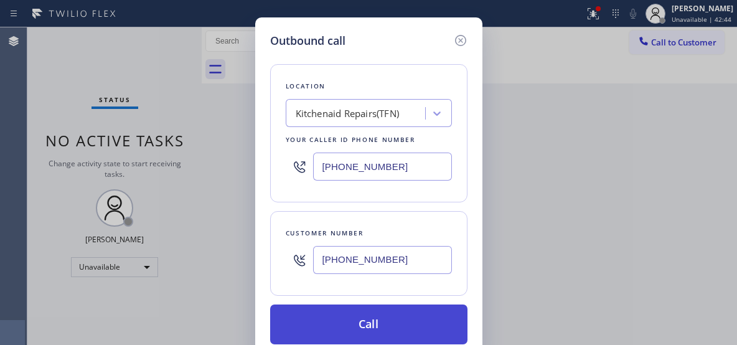
type input "(949) 303-9005"
drag, startPoint x: 373, startPoint y: 320, endPoint x: 358, endPoint y: 343, distance: 27.1
click at [373, 320] on button "Call" at bounding box center [368, 324] width 197 height 40
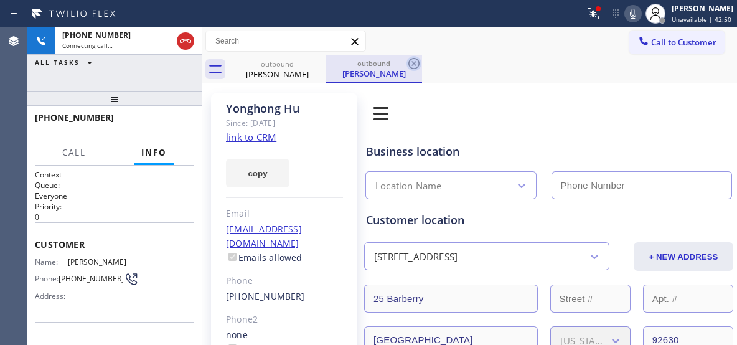
click at [343, 62] on div "outbound" at bounding box center [374, 62] width 94 height 9
type input "(844) 899-7462"
click at [415, 69] on icon at bounding box center [413, 63] width 15 height 15
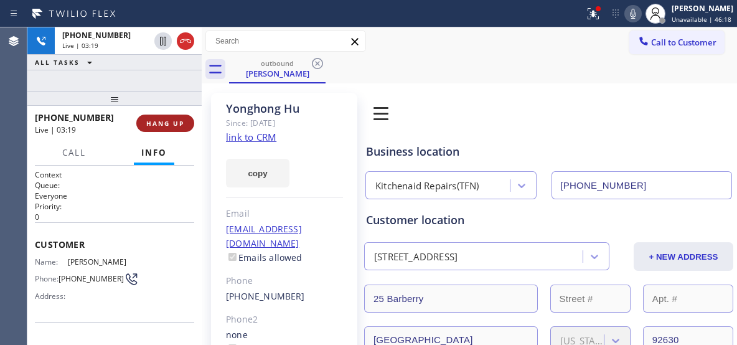
click at [170, 123] on span "HANG UP" at bounding box center [165, 123] width 38 height 9
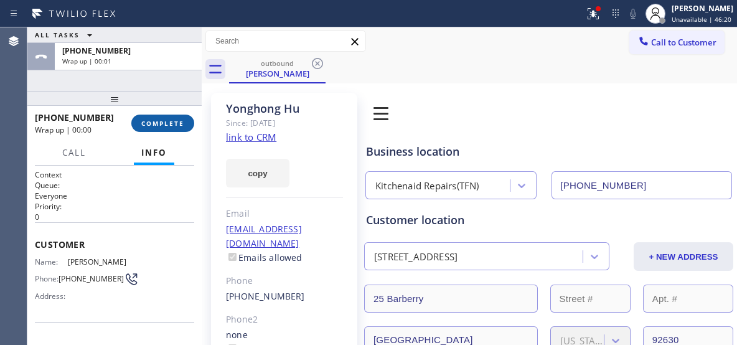
click at [170, 126] on span "COMPLETE" at bounding box center [162, 123] width 43 height 9
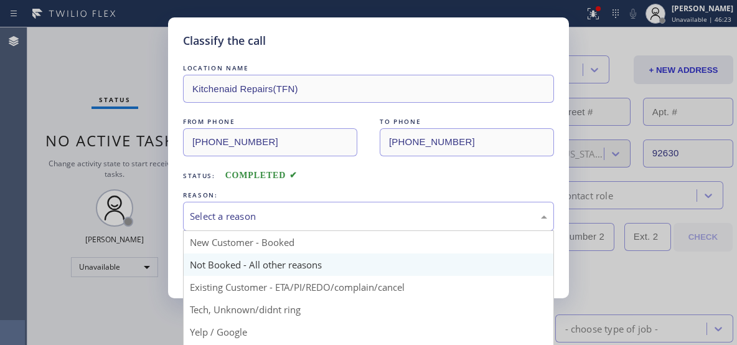
drag, startPoint x: 358, startPoint y: 217, endPoint x: 244, endPoint y: 266, distance: 124.4
click at [357, 218] on div "Select a reason" at bounding box center [368, 216] width 357 height 14
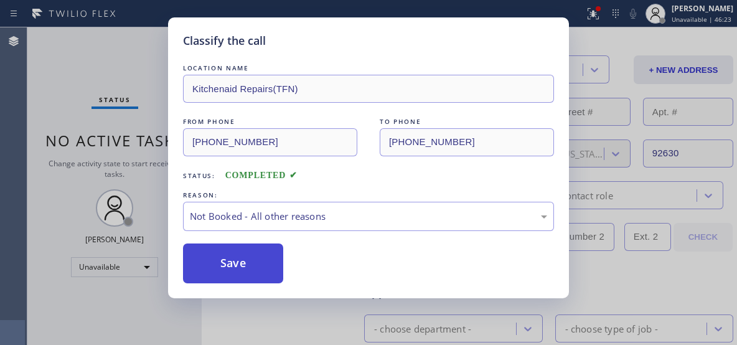
click at [232, 271] on button "Save" at bounding box center [233, 263] width 100 height 40
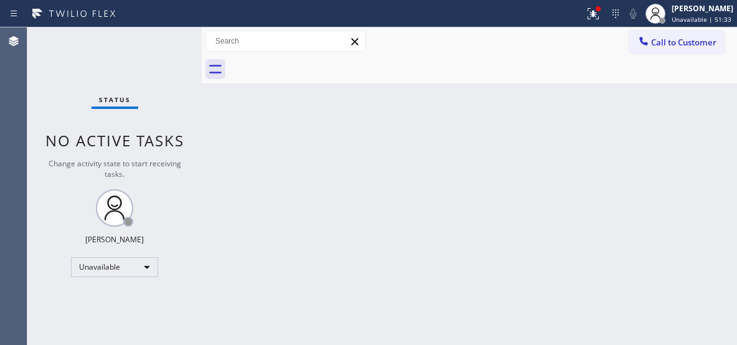
click at [531, 151] on div "Back to Dashboard Change Sender ID Customers Technicians Select a contact Outbo…" at bounding box center [469, 185] width 535 height 317
click at [531, 129] on div "Back to Dashboard Change Sender ID Customers Technicians Select a contact Outbo…" at bounding box center [469, 185] width 535 height 317
click at [521, 124] on div "Back to Dashboard Change Sender ID Customers Technicians Select a contact Outbo…" at bounding box center [469, 185] width 535 height 317
drag, startPoint x: 596, startPoint y: 110, endPoint x: 538, endPoint y: 182, distance: 93.0
click at [595, 114] on div "Back to Dashboard Change Sender ID Customers Technicians Select a contact Outbo…" at bounding box center [469, 185] width 535 height 317
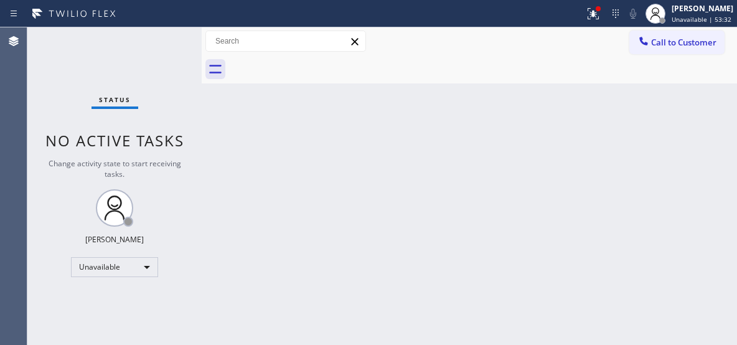
drag, startPoint x: 538, startPoint y: 147, endPoint x: 443, endPoint y: 131, distance: 96.0
click at [536, 147] on div "Back to Dashboard Change Sender ID Customers Technicians Select a contact Outbo…" at bounding box center [469, 185] width 535 height 317
click at [503, 118] on div "Back to Dashboard Change Sender ID Customers Technicians Select a contact Outbo…" at bounding box center [469, 185] width 535 height 317
drag, startPoint x: 682, startPoint y: 47, endPoint x: 535, endPoint y: 75, distance: 150.2
click at [665, 46] on span "Call to Customer" at bounding box center [683, 42] width 65 height 11
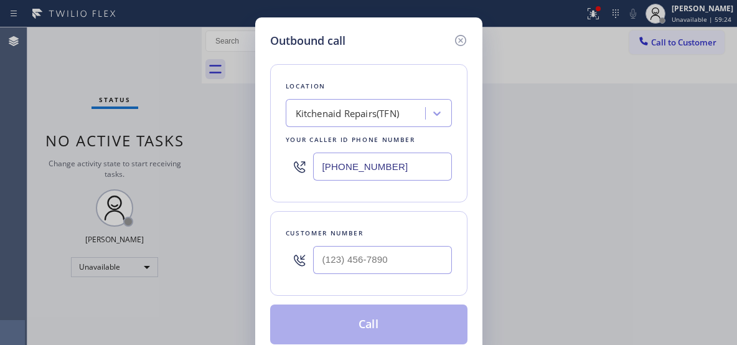
drag, startPoint x: 401, startPoint y: 166, endPoint x: 313, endPoint y: 7, distance: 180.8
click at [307, 160] on div "(844) 899-7462" at bounding box center [369, 166] width 166 height 40
paste input "347) 284-6179"
type input "(347) 284-6179"
click at [359, 255] on input "(___) ___-____" at bounding box center [382, 260] width 139 height 28
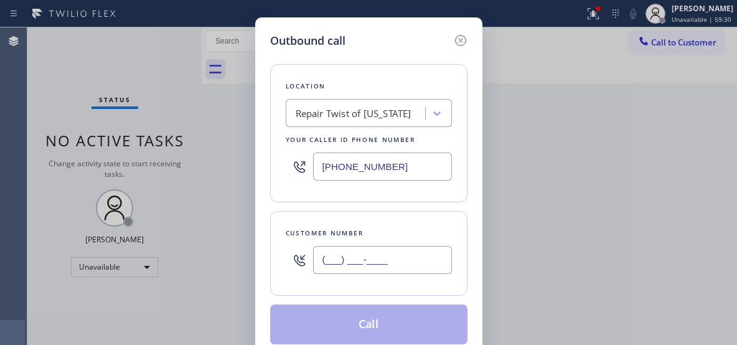
paste input "917) 651-9305"
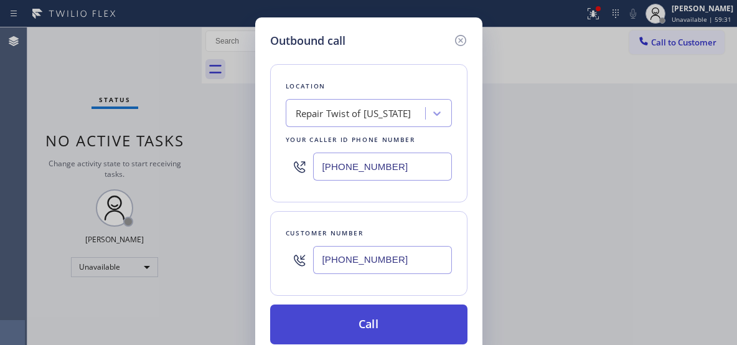
type input "(917) 651-9305"
click at [390, 317] on button "Call" at bounding box center [368, 324] width 197 height 40
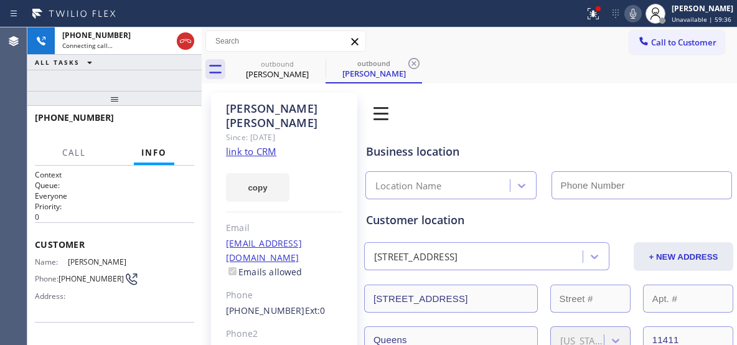
click at [414, 60] on icon at bounding box center [413, 63] width 15 height 15
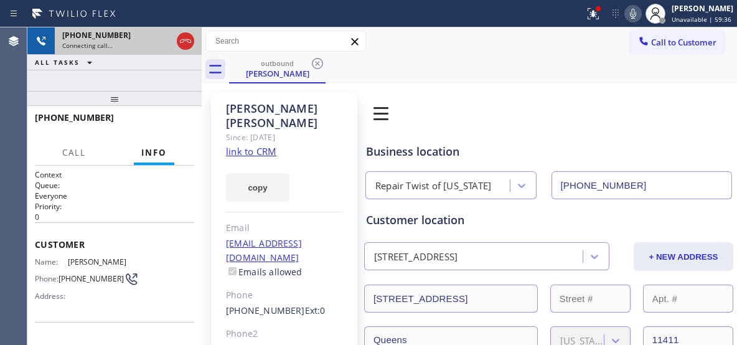
type input "(347) 284-6179"
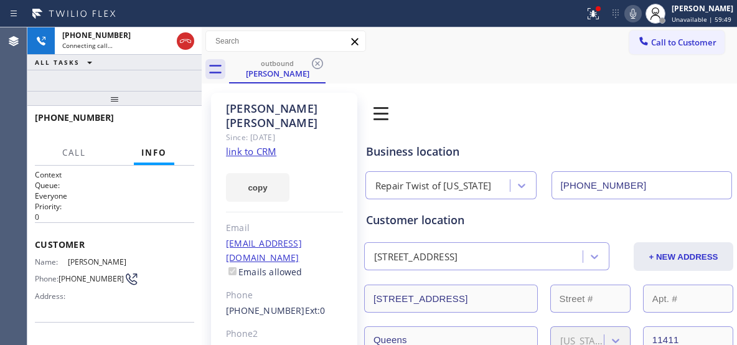
drag, startPoint x: 187, startPoint y: 43, endPoint x: 200, endPoint y: 49, distance: 14.8
click at [187, 43] on icon at bounding box center [185, 41] width 15 height 15
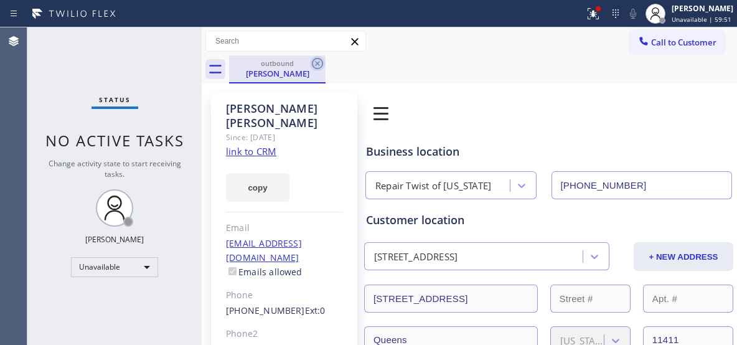
click at [323, 63] on icon at bounding box center [317, 63] width 15 height 15
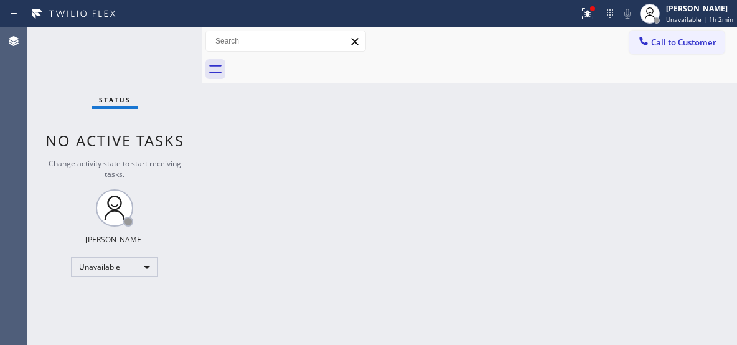
click at [687, 50] on button "Call to Customer" at bounding box center [676, 42] width 95 height 24
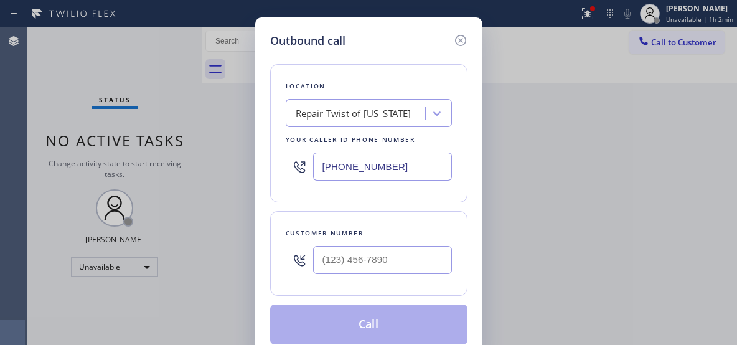
drag, startPoint x: 355, startPoint y: 161, endPoint x: 320, endPoint y: 65, distance: 101.2
paste input "6"
drag, startPoint x: 391, startPoint y: 156, endPoint x: 278, endPoint y: 153, distance: 112.7
click at [278, 153] on div "Location Repair Twist of New York Your caller id phone number (347) 284-6179" at bounding box center [368, 133] width 197 height 138
paste input "650) 620-7928"
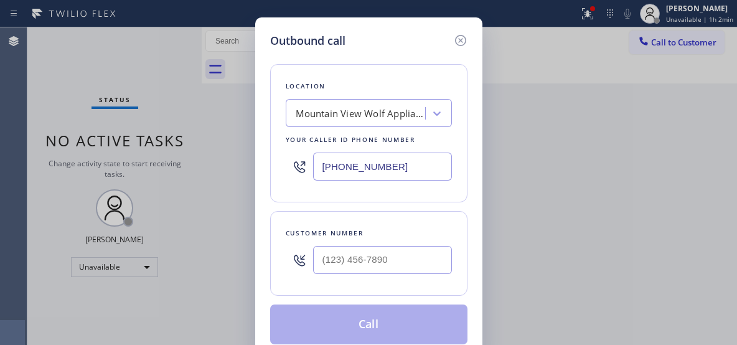
type input "(650) 620-7928"
drag, startPoint x: 401, startPoint y: 266, endPoint x: 284, endPoint y: 255, distance: 118.1
click at [284, 255] on div "Customer number (___) ___-____" at bounding box center [368, 253] width 197 height 85
paste input "831) 731-0295"
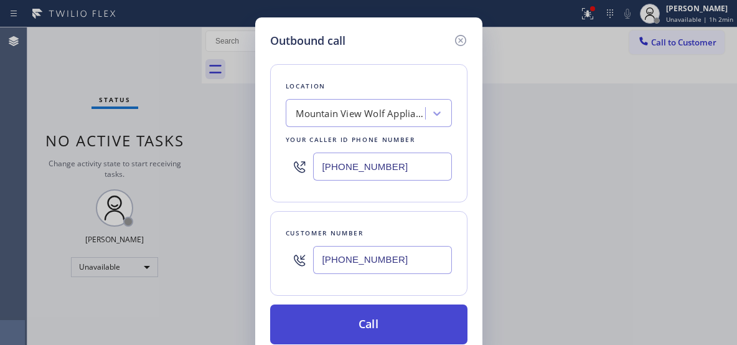
type input "(831) 731-0295"
click at [406, 322] on button "Call" at bounding box center [368, 324] width 197 height 40
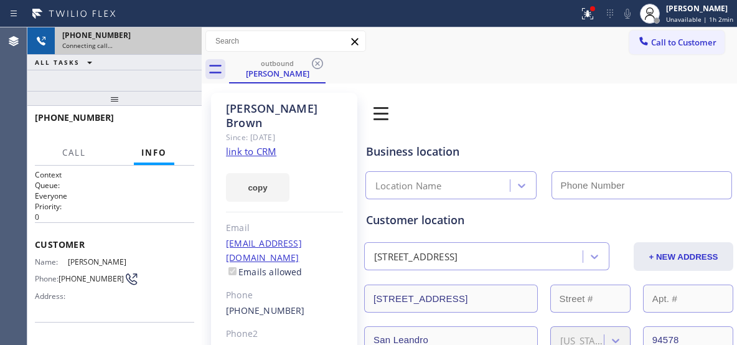
click at [172, 44] on div "Connecting call…" at bounding box center [128, 45] width 132 height 9
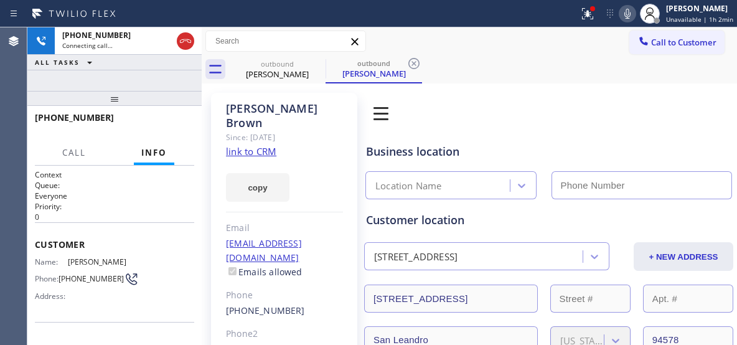
click at [188, 40] on icon at bounding box center [185, 41] width 15 height 15
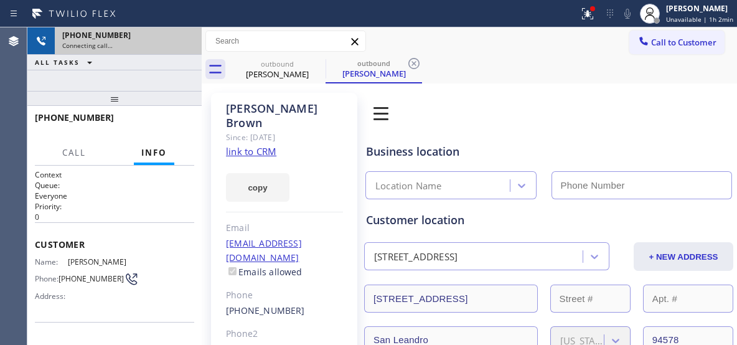
type input "(650) 620-7928"
click at [187, 40] on div "+18317310295 Connecting call…" at bounding box center [126, 40] width 142 height 27
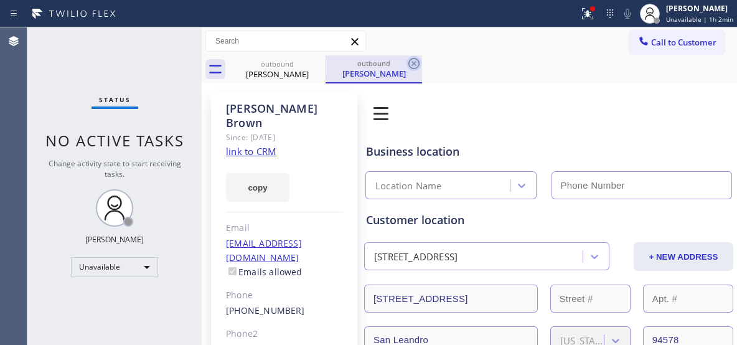
type input "(650) 620-7928"
click at [411, 60] on icon at bounding box center [413, 63] width 15 height 15
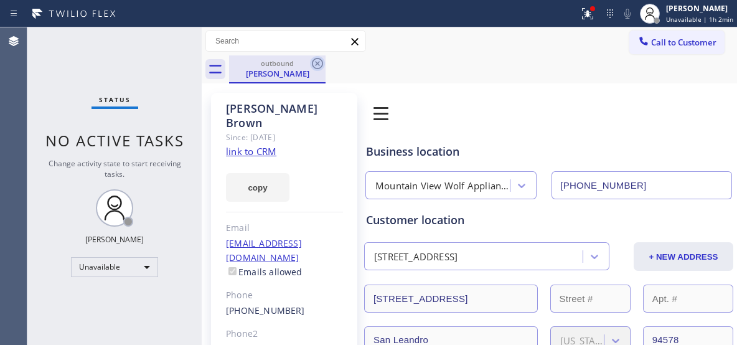
click at [317, 63] on icon at bounding box center [317, 63] width 11 height 11
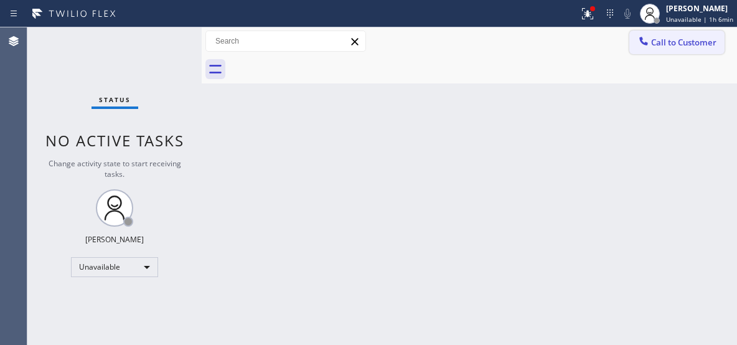
click at [683, 54] on button "Call to Customer" at bounding box center [676, 42] width 95 height 24
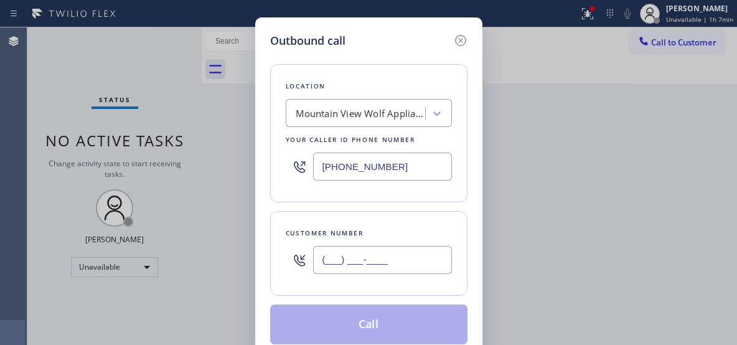
drag, startPoint x: 337, startPoint y: 245, endPoint x: 297, endPoint y: 212, distance: 51.7
click at [300, 242] on div "(___) ___-____" at bounding box center [369, 260] width 166 height 40
paste input "831) 731-0295"
type input "(831) 731-0295"
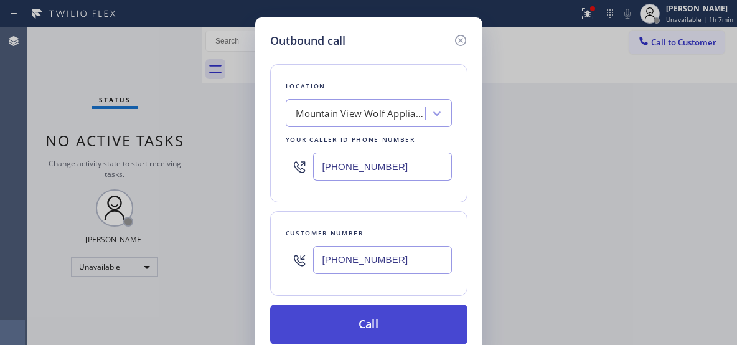
click at [377, 329] on button "Call" at bounding box center [368, 324] width 197 height 40
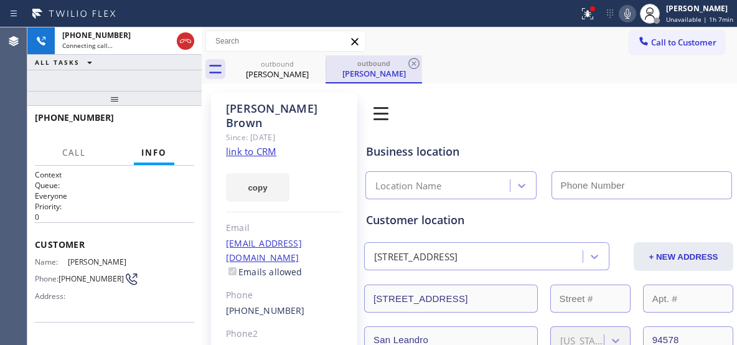
click at [385, 65] on div "outbound" at bounding box center [374, 62] width 94 height 9
type input "(650) 620-7928"
drag, startPoint x: 412, startPoint y: 62, endPoint x: 329, endPoint y: 2, distance: 102.1
click at [412, 62] on icon at bounding box center [413, 63] width 11 height 11
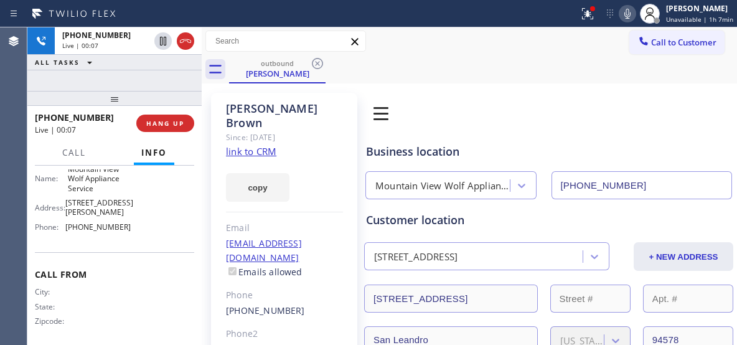
scroll to position [130, 0]
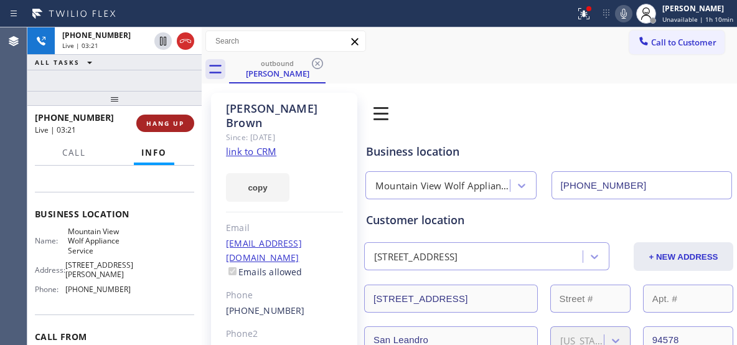
click at [177, 123] on span "HANG UP" at bounding box center [165, 123] width 38 height 9
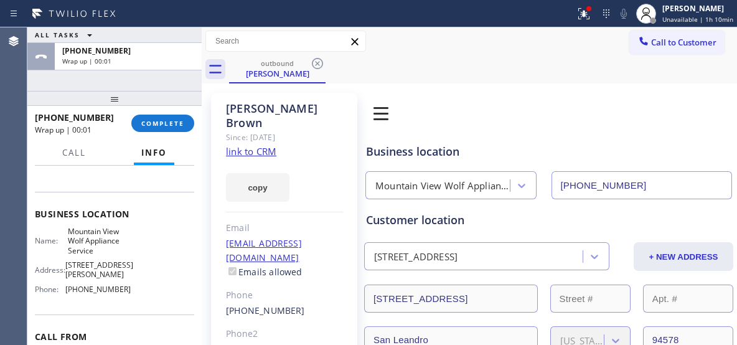
click at [159, 124] on span "COMPLETE" at bounding box center [162, 123] width 43 height 9
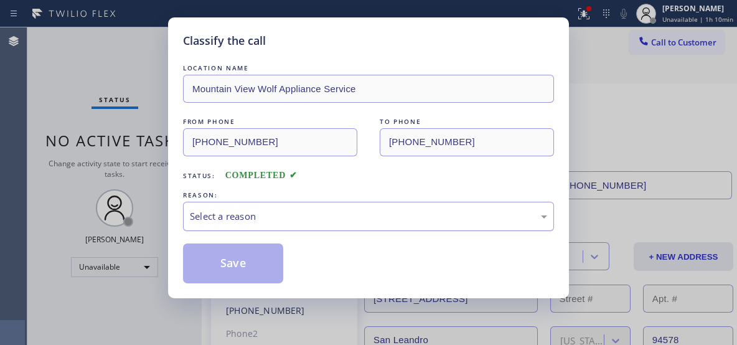
drag, startPoint x: 321, startPoint y: 210, endPoint x: 294, endPoint y: 223, distance: 30.1
click at [320, 213] on div "Select a reason" at bounding box center [368, 216] width 357 height 14
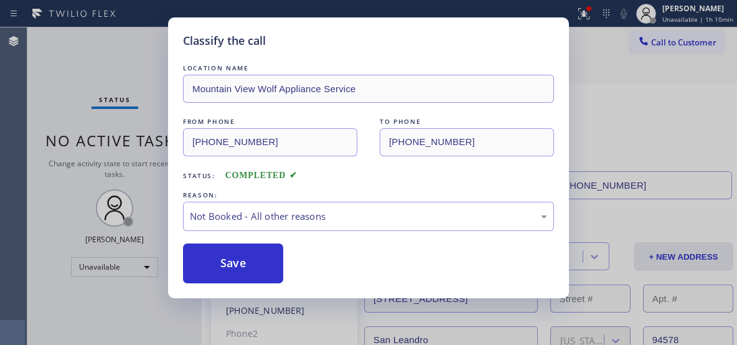
drag, startPoint x: 240, startPoint y: 264, endPoint x: 378, endPoint y: 141, distance: 184.7
click at [243, 263] on button "Save" at bounding box center [233, 263] width 100 height 40
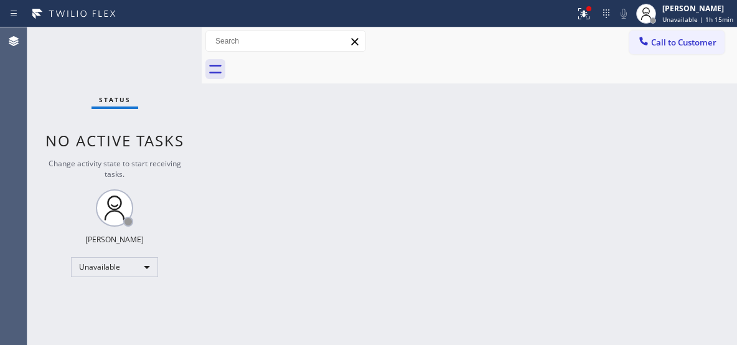
click at [609, 104] on div "Back to Dashboard Change Sender ID Customers Technicians Select a contact Outbo…" at bounding box center [469, 185] width 535 height 317
drag, startPoint x: 669, startPoint y: 45, endPoint x: 399, endPoint y: 146, distance: 288.3
click at [662, 45] on span "Call to Customer" at bounding box center [683, 42] width 65 height 11
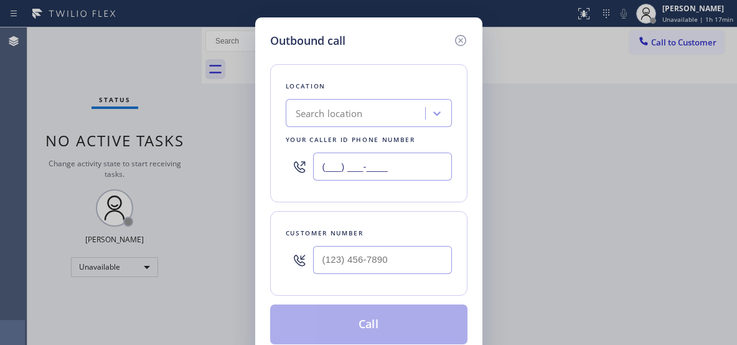
drag, startPoint x: 398, startPoint y: 161, endPoint x: 306, endPoint y: 135, distance: 95.0
click at [314, 142] on div "Location Search location Your caller id phone number (___) ___-____" at bounding box center [368, 133] width 197 height 138
paste input "619) 937-2845"
type input "[PHONE_NUMBER]"
drag, startPoint x: 383, startPoint y: 270, endPoint x: 299, endPoint y: 233, distance: 91.9
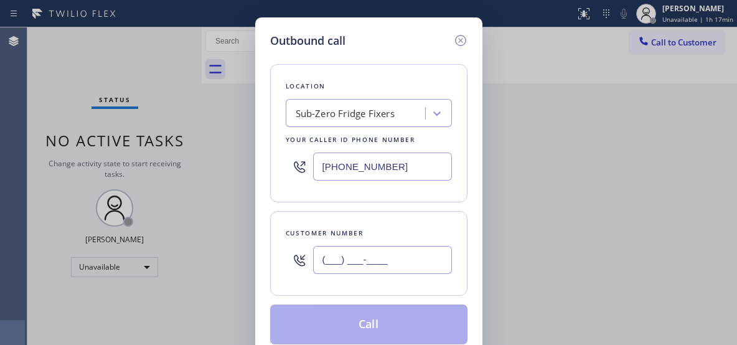
click at [310, 259] on div "(___) ___-____" at bounding box center [369, 260] width 166 height 40
paste input "858) 774-0726"
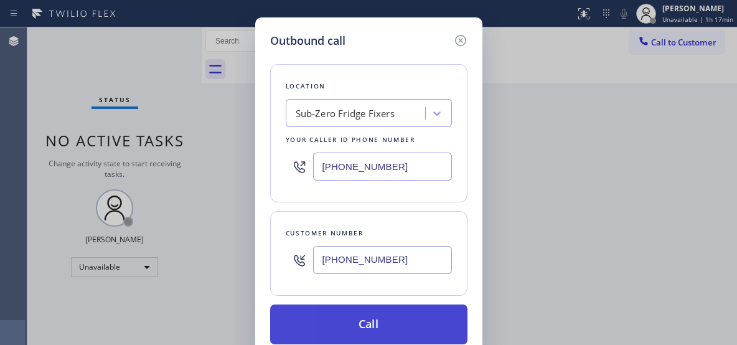
type input "[PHONE_NUMBER]"
click at [383, 316] on button "Call" at bounding box center [368, 324] width 197 height 40
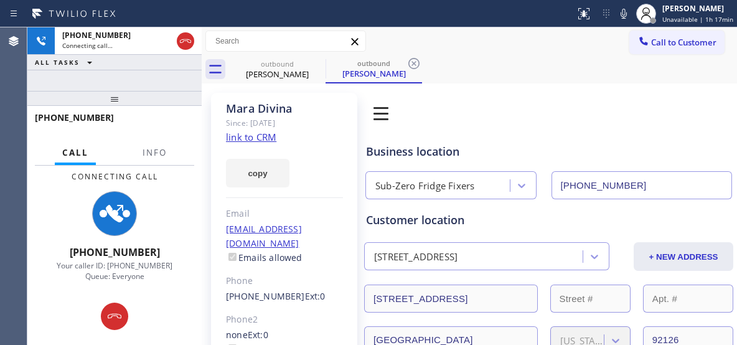
type input "[PHONE_NUMBER]"
click at [162, 154] on span "Info" at bounding box center [154, 152] width 24 height 11
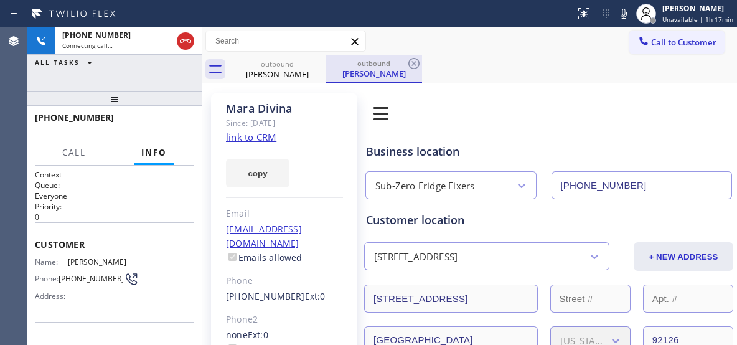
click at [406, 64] on div "outbound" at bounding box center [374, 62] width 94 height 9
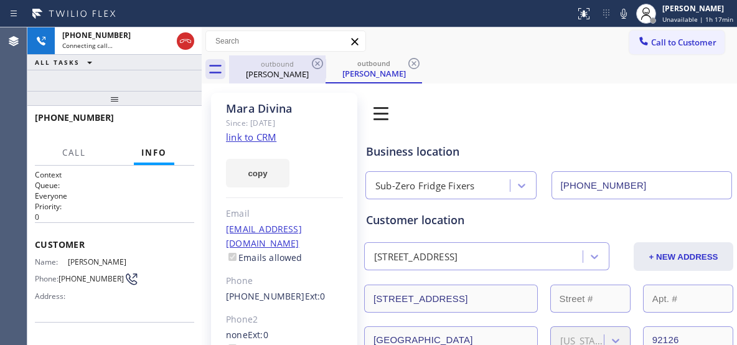
drag, startPoint x: 124, startPoint y: 82, endPoint x: 302, endPoint y: 78, distance: 178.0
click at [142, 75] on div "[PHONE_NUMBER] Connecting call… ALL TASKS ALL TASKS ACTIVE TASKS TASKS IN WRAP …" at bounding box center [114, 185] width 174 height 317
click at [407, 61] on icon at bounding box center [413, 63] width 15 height 15
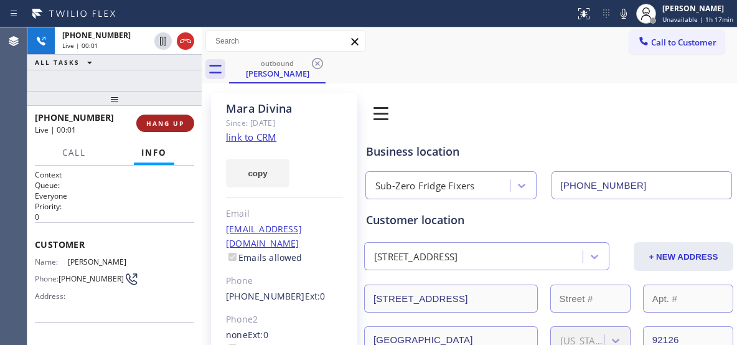
drag, startPoint x: 173, startPoint y: 111, endPoint x: 172, endPoint y: 120, distance: 9.4
click at [173, 114] on div "[PHONE_NUMBER] Live | 00:01 HANG UP" at bounding box center [114, 123] width 159 height 32
drag, startPoint x: 172, startPoint y: 121, endPoint x: 179, endPoint y: 121, distance: 6.9
click at [171, 121] on span "HANG UP" at bounding box center [165, 123] width 38 height 9
click at [169, 122] on span "HANG UP" at bounding box center [165, 123] width 38 height 9
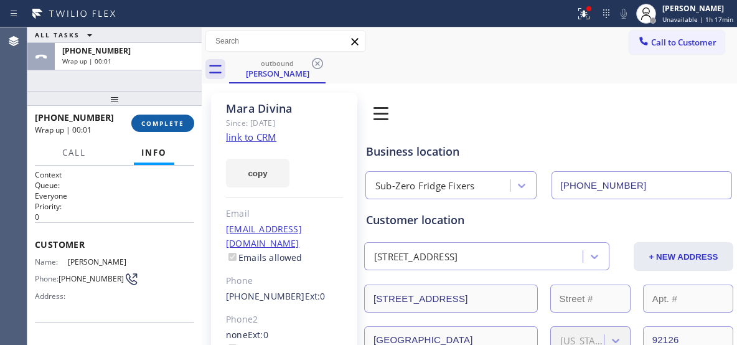
drag, startPoint x: 162, startPoint y: 111, endPoint x: 164, endPoint y: 120, distance: 8.8
click at [162, 116] on div "[PHONE_NUMBER] Wrap up | 00:01 COMPLETE" at bounding box center [114, 123] width 159 height 32
drag, startPoint x: 166, startPoint y: 123, endPoint x: 180, endPoint y: 126, distance: 14.8
click at [166, 123] on span "COMPLETE" at bounding box center [162, 123] width 43 height 9
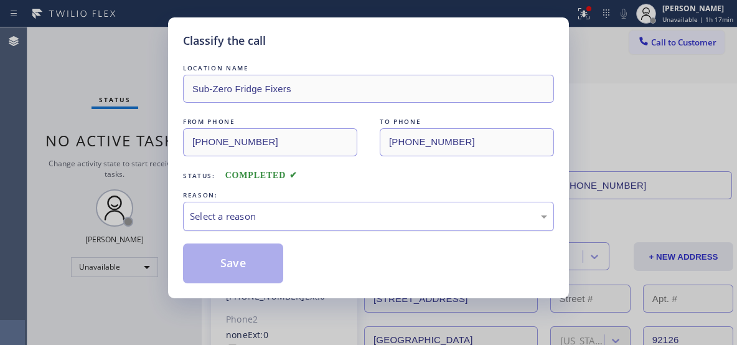
click at [324, 222] on div "Select a reason" at bounding box center [368, 216] width 357 height 14
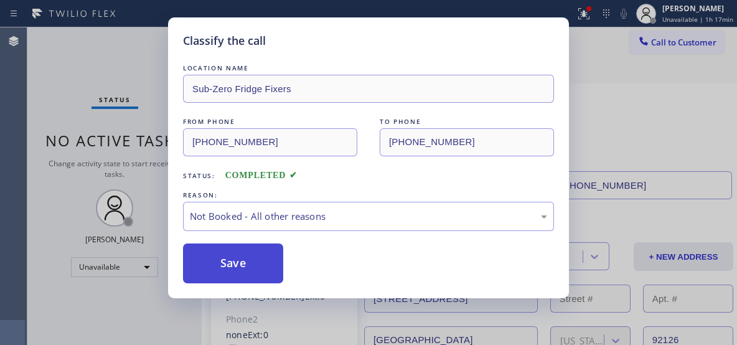
click at [255, 264] on button "Save" at bounding box center [233, 263] width 100 height 40
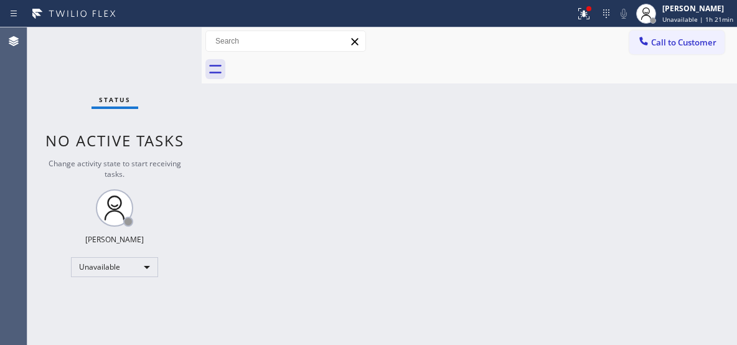
drag, startPoint x: 678, startPoint y: 44, endPoint x: 549, endPoint y: 101, distance: 141.0
click at [662, 45] on span "Call to Customer" at bounding box center [683, 42] width 65 height 11
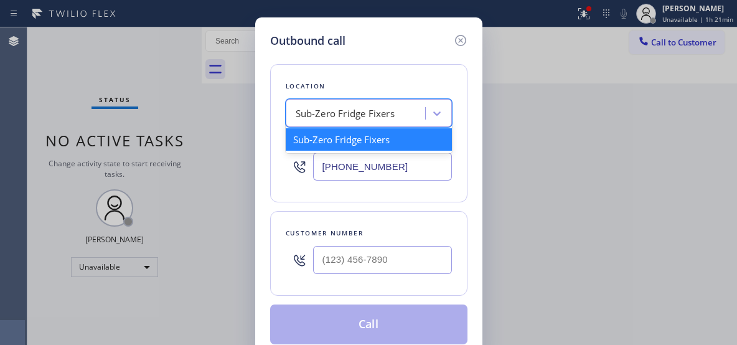
drag, startPoint x: 395, startPoint y: 109, endPoint x: 392, endPoint y: 115, distance: 6.7
click at [393, 109] on div "Sub-Zero Fridge Fixers" at bounding box center [357, 114] width 136 height 22
paste input "Hello [PERSON_NAME], this is [PERSON_NAME] from Sub-Zero Repairs. I'm just foll…"
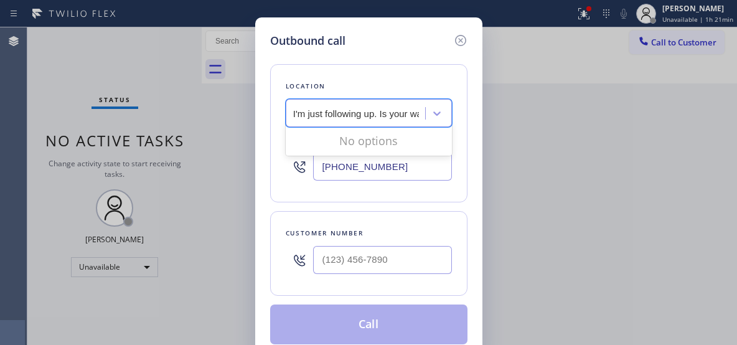
scroll to position [0, 319]
type input "Hello [PERSON_NAME], this is [PERSON_NAME] from Sub-Zero Repairs. I'm just foll…"
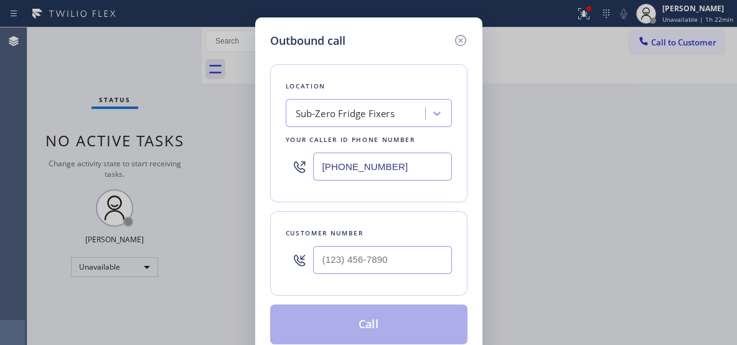
paste input "760) 314-8909"
drag, startPoint x: 390, startPoint y: 163, endPoint x: 291, endPoint y: 154, distance: 99.4
click at [291, 154] on div "[PHONE_NUMBER]" at bounding box center [369, 166] width 166 height 40
type input "[PHONE_NUMBER]"
drag, startPoint x: 612, startPoint y: 185, endPoint x: 576, endPoint y: 174, distance: 38.2
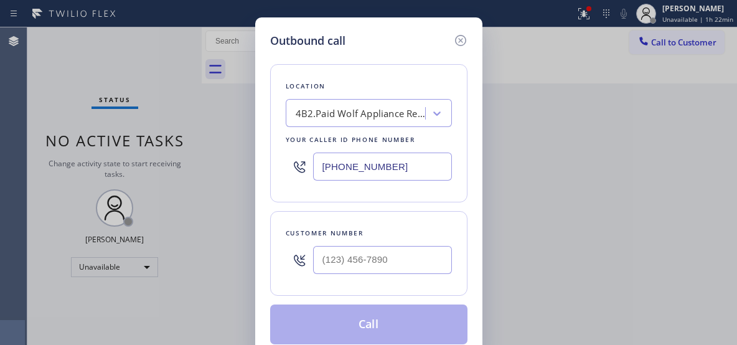
click at [609, 184] on div "Outbound call Location 4B2.Paid Wolf Appliance Repair Expert Your caller id pho…" at bounding box center [368, 172] width 737 height 345
drag, startPoint x: 388, startPoint y: 261, endPoint x: 391, endPoint y: 253, distance: 9.3
click at [388, 261] on input "(___) ___-____" at bounding box center [382, 260] width 139 height 28
paste input "213) 604-3366"
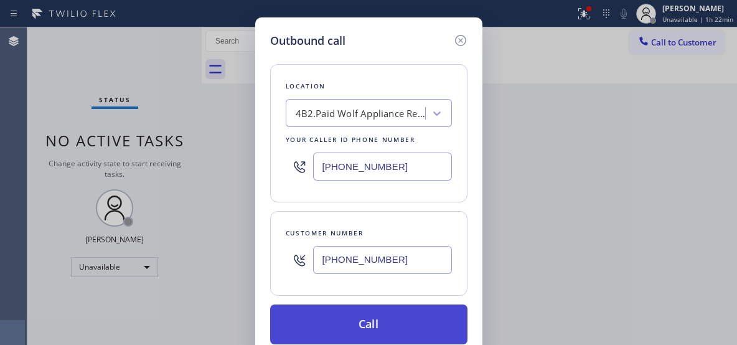
type input "[PHONE_NUMBER]"
drag, startPoint x: 349, startPoint y: 317, endPoint x: 342, endPoint y: 309, distance: 10.6
click at [343, 312] on button "Call" at bounding box center [368, 324] width 197 height 40
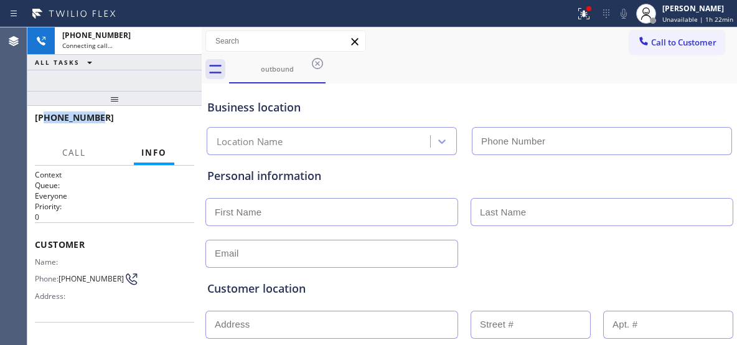
drag, startPoint x: 108, startPoint y: 118, endPoint x: 45, endPoint y: 118, distance: 62.8
click at [45, 118] on div "[PHONE_NUMBER]" at bounding box center [110, 117] width 151 height 12
copy span "2136043366"
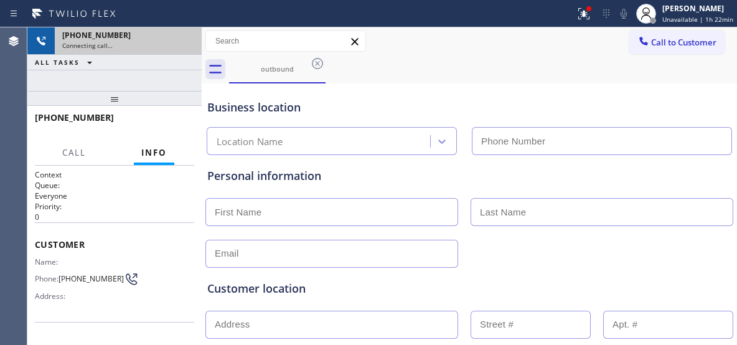
drag, startPoint x: 188, startPoint y: 55, endPoint x: 186, endPoint y: 49, distance: 7.1
click at [186, 49] on div "[PHONE_NUMBER] Connecting call… ALL TASKS ALL TASKS ACTIVE TASKS TASKS IN WRAP …" at bounding box center [114, 48] width 174 height 43
type input "[PHONE_NUMBER]"
click at [188, 41] on icon at bounding box center [185, 41] width 15 height 15
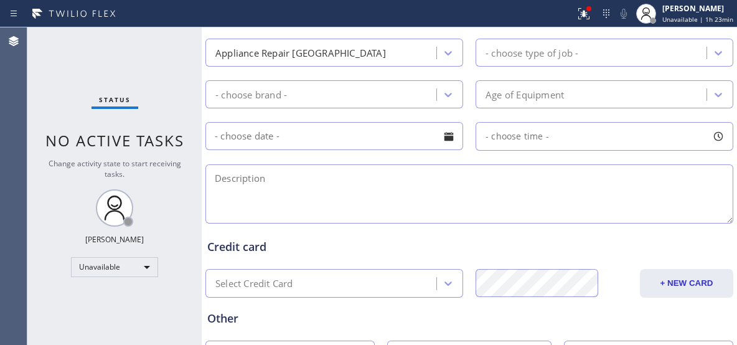
scroll to position [620, 0]
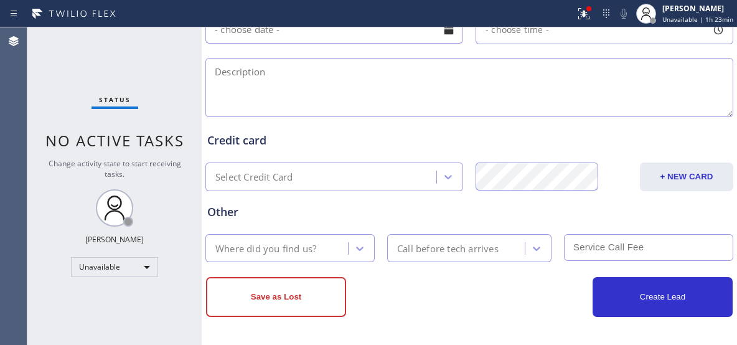
click at [487, 80] on textarea at bounding box center [469, 87] width 528 height 59
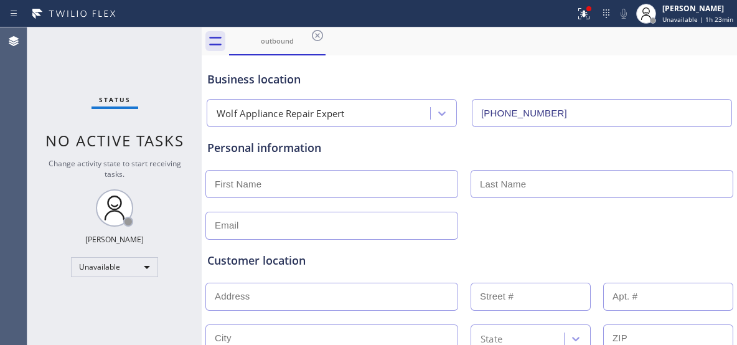
scroll to position [0, 0]
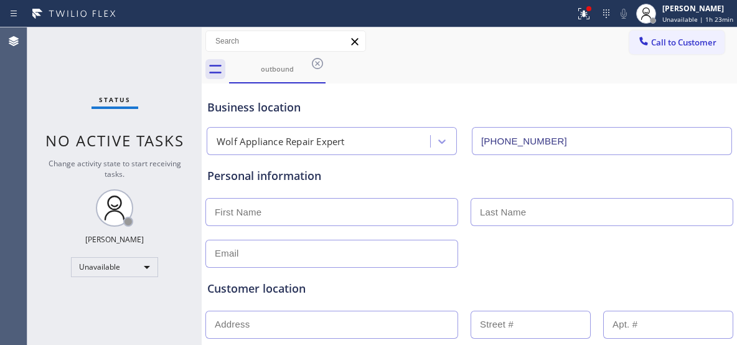
click at [690, 48] on button "Call to Customer" at bounding box center [676, 42] width 95 height 24
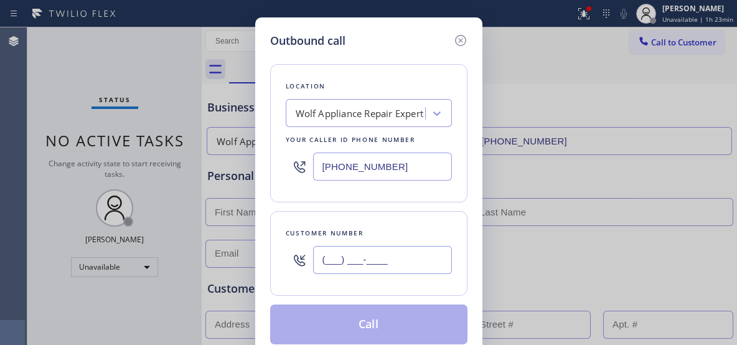
drag, startPoint x: 413, startPoint y: 258, endPoint x: 329, endPoint y: 275, distance: 85.7
click at [330, 278] on div "(___) ___-____" at bounding box center [382, 260] width 139 height 40
paste input "21) 360-4336"
drag, startPoint x: 399, startPoint y: 257, endPoint x: 266, endPoint y: 256, distance: 133.2
click at [266, 256] on div "Outbound call Location Wolf Appliance Repair Expert Your caller id phone number…" at bounding box center [368, 188] width 227 height 342
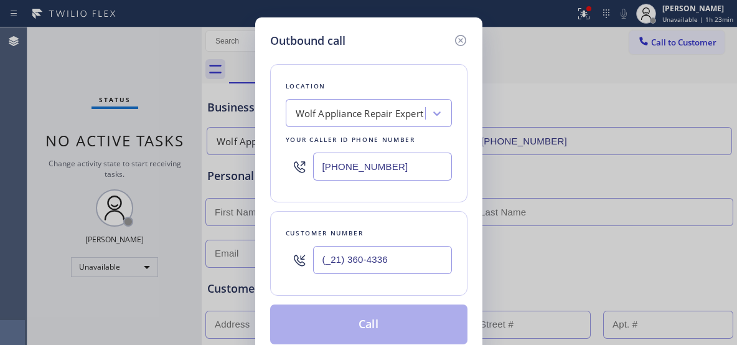
paste input "213) 604-336"
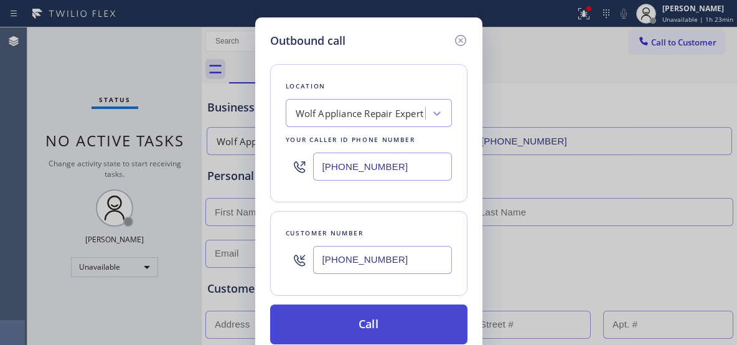
type input "[PHONE_NUMBER]"
click at [381, 328] on button "Call" at bounding box center [368, 324] width 197 height 40
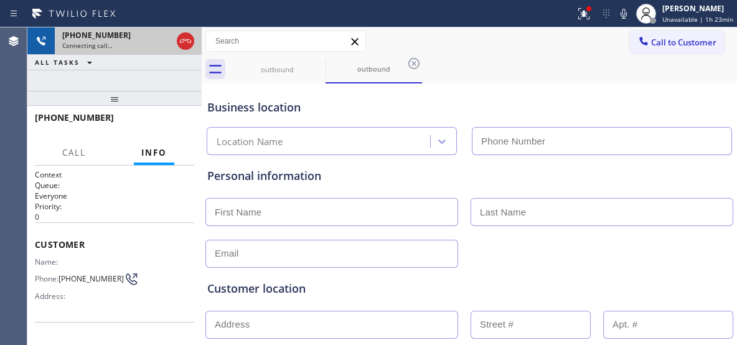
type input "[PHONE_NUMBER]"
click at [187, 41] on icon at bounding box center [185, 41] width 15 height 15
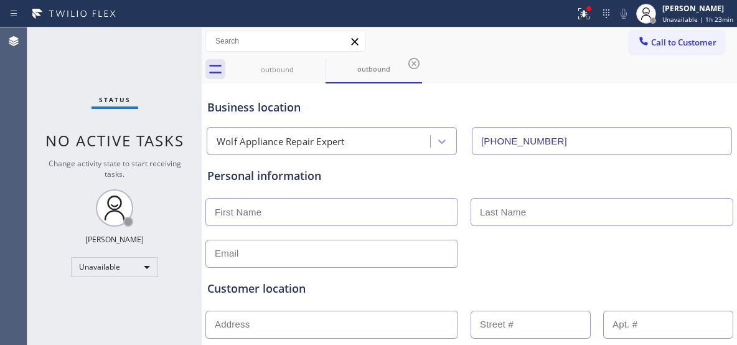
drag, startPoint x: 149, startPoint y: 59, endPoint x: 203, endPoint y: 26, distance: 63.4
click at [149, 59] on div "Status No active tasks Change activity state to start receiving tasks. [PERSON_…" at bounding box center [114, 185] width 174 height 317
drag, startPoint x: 411, startPoint y: 63, endPoint x: 369, endPoint y: 61, distance: 42.4
click at [411, 62] on icon at bounding box center [413, 63] width 15 height 15
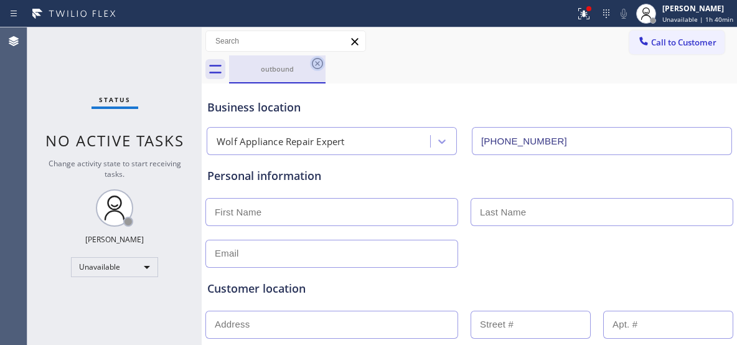
click at [321, 63] on icon at bounding box center [317, 63] width 15 height 15
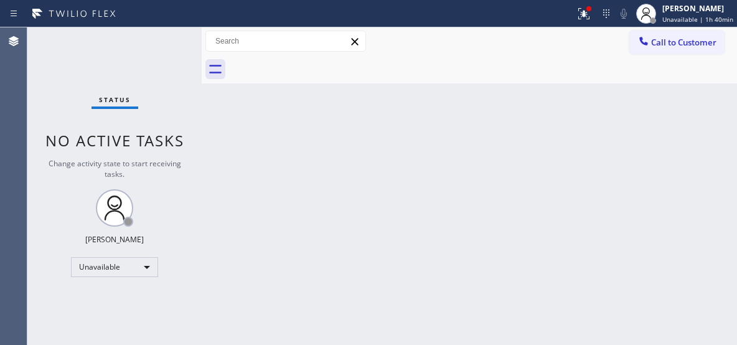
drag, startPoint x: 650, startPoint y: 45, endPoint x: 596, endPoint y: 46, distance: 53.5
click at [642, 45] on div at bounding box center [643, 42] width 15 height 15
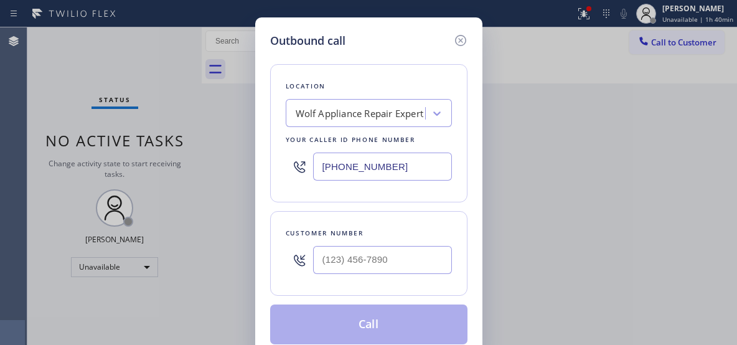
drag, startPoint x: 339, startPoint y: 162, endPoint x: 304, endPoint y: 160, distance: 34.9
click at [304, 160] on div "[PHONE_NUMBER]" at bounding box center [369, 166] width 166 height 40
paste input "650) 603-5104"
type input "[PHONE_NUMBER]"
drag, startPoint x: 376, startPoint y: 251, endPoint x: 368, endPoint y: 257, distance: 10.7
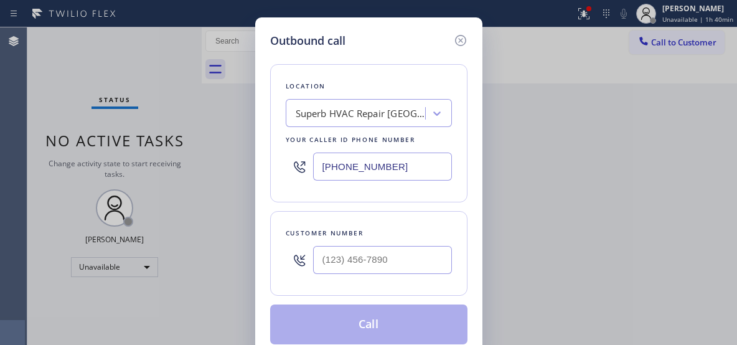
click at [345, 261] on div at bounding box center [382, 260] width 139 height 40
drag, startPoint x: 399, startPoint y: 257, endPoint x: 286, endPoint y: 251, distance: 114.0
click at [286, 251] on div "(___) ___-____" at bounding box center [369, 260] width 166 height 40
paste input "310) 741-2096"
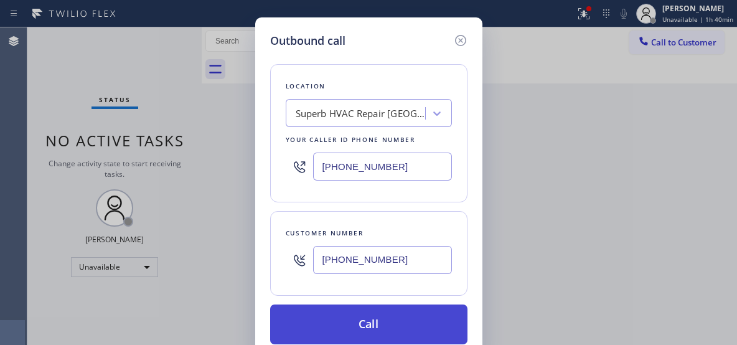
type input "[PHONE_NUMBER]"
click at [369, 314] on button "Call" at bounding box center [368, 324] width 197 height 40
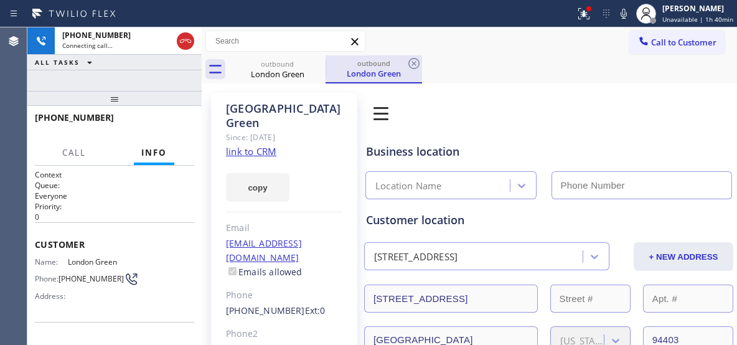
click at [364, 65] on div "outbound" at bounding box center [374, 62] width 94 height 9
type input "[PHONE_NUMBER]"
click at [415, 58] on icon at bounding box center [413, 63] width 15 height 15
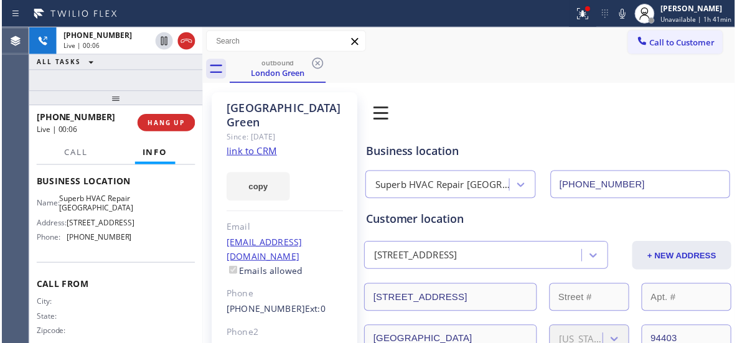
scroll to position [140, 0]
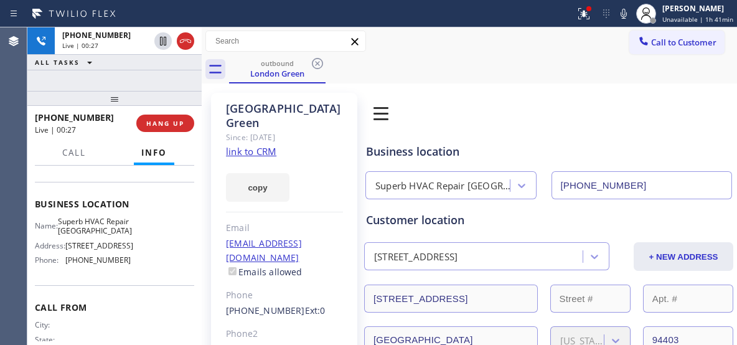
click at [154, 91] on div at bounding box center [114, 98] width 174 height 15
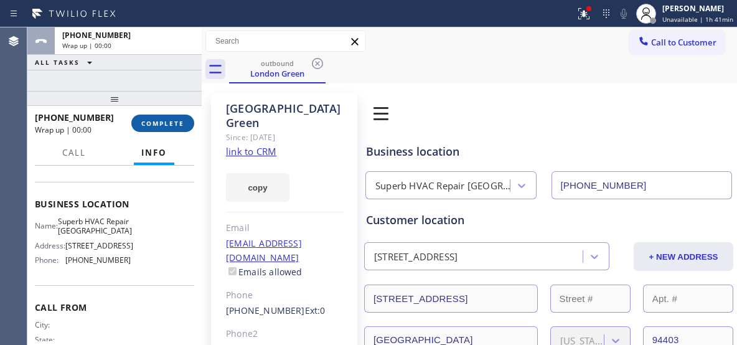
click at [174, 121] on span "COMPLETE" at bounding box center [162, 123] width 43 height 9
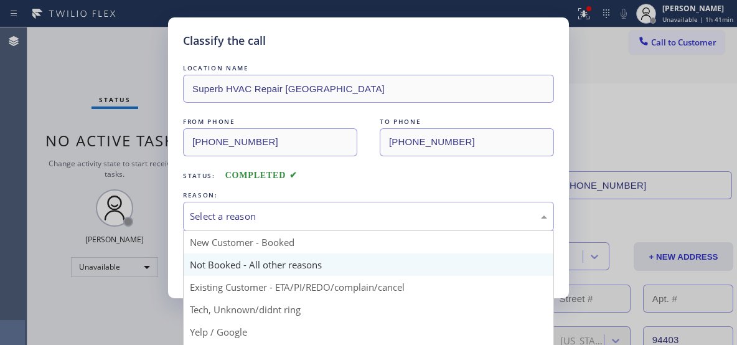
drag, startPoint x: 359, startPoint y: 208, endPoint x: 230, endPoint y: 258, distance: 138.7
click at [357, 210] on div "Select a reason" at bounding box center [368, 216] width 371 height 29
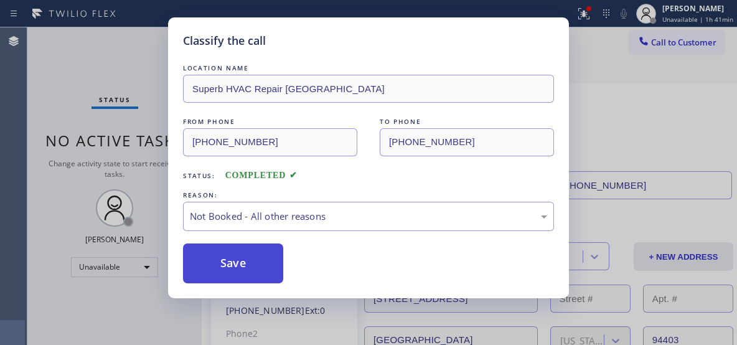
drag, startPoint x: 210, startPoint y: 264, endPoint x: 475, endPoint y: 2, distance: 372.2
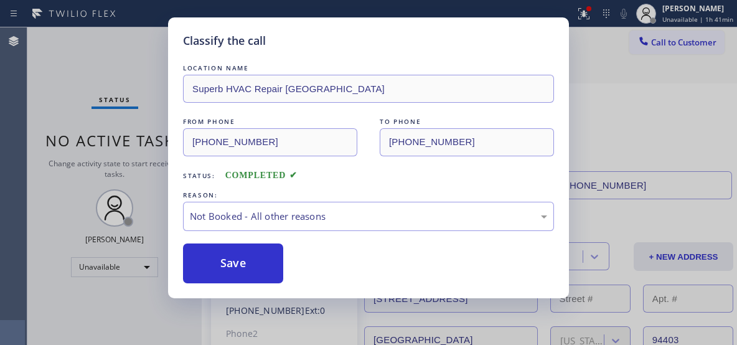
click at [211, 264] on button "Save" at bounding box center [233, 263] width 100 height 40
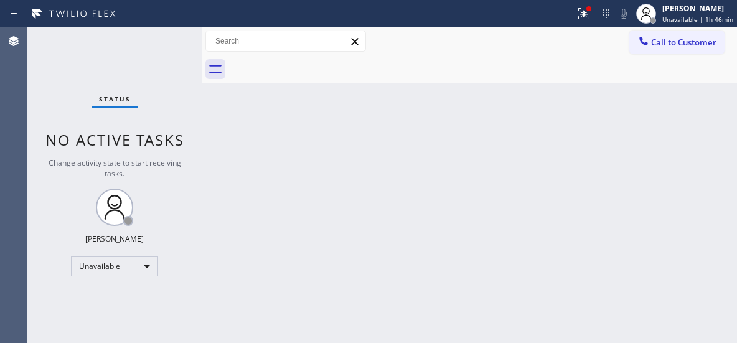
drag, startPoint x: 685, startPoint y: 48, endPoint x: 528, endPoint y: 98, distance: 164.7
click at [681, 47] on button "Call to Customer" at bounding box center [676, 42] width 95 height 24
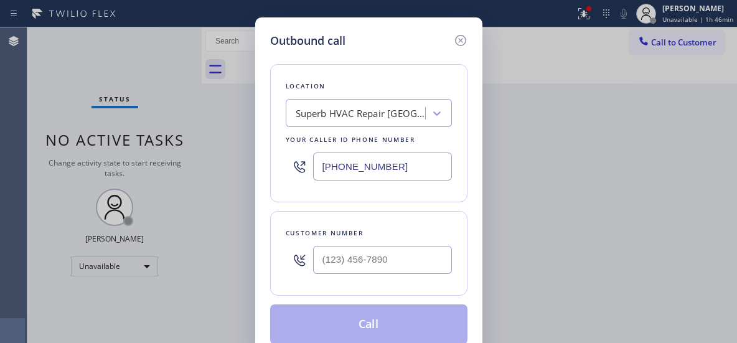
drag, startPoint x: 344, startPoint y: 165, endPoint x: 309, endPoint y: 1, distance: 168.1
click at [281, 151] on div "Location Superb HVAC Repair [GEOGRAPHIC_DATA] Your caller id phone number [PHON…" at bounding box center [368, 133] width 197 height 138
paste input "206) 203-2109"
type input "[PHONE_NUMBER]"
drag, startPoint x: 374, startPoint y: 263, endPoint x: 275, endPoint y: 254, distance: 99.3
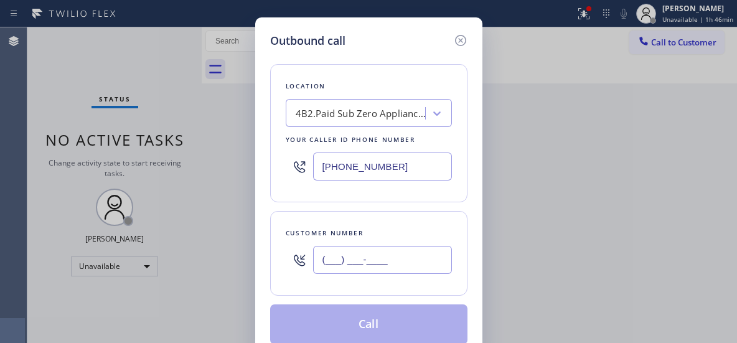
click at [275, 254] on div "Customer number (___) ___-____" at bounding box center [368, 253] width 197 height 85
paste input "206) 972-1027"
type input "[PHONE_NUMBER]"
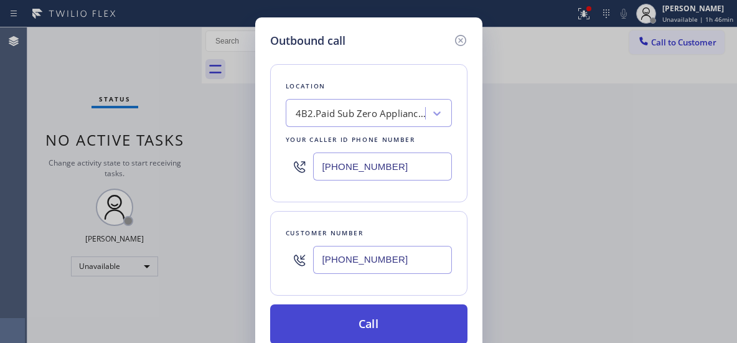
click at [378, 319] on button "Call" at bounding box center [368, 324] width 197 height 40
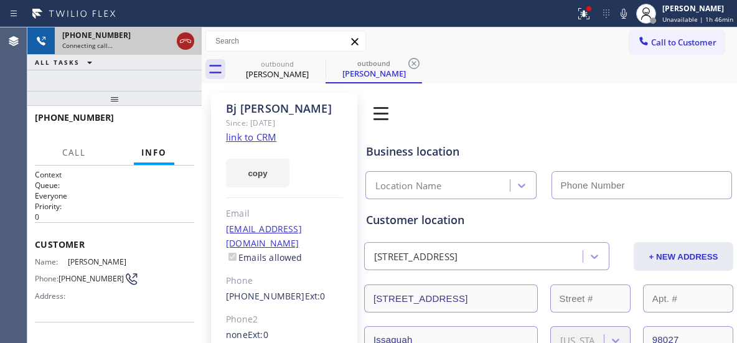
type input "[PHONE_NUMBER]"
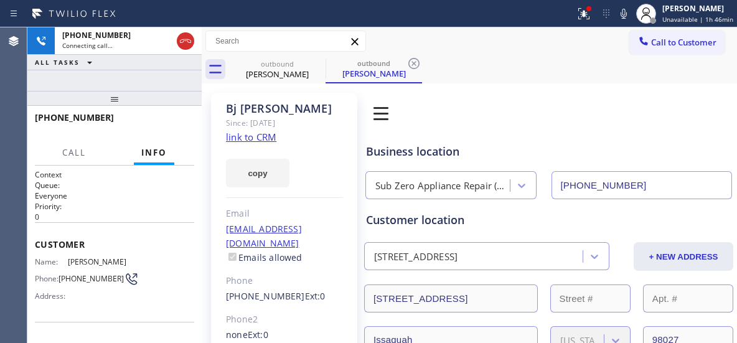
drag, startPoint x: 184, startPoint y: 42, endPoint x: 225, endPoint y: 55, distance: 42.9
click at [184, 42] on icon at bounding box center [185, 41] width 15 height 15
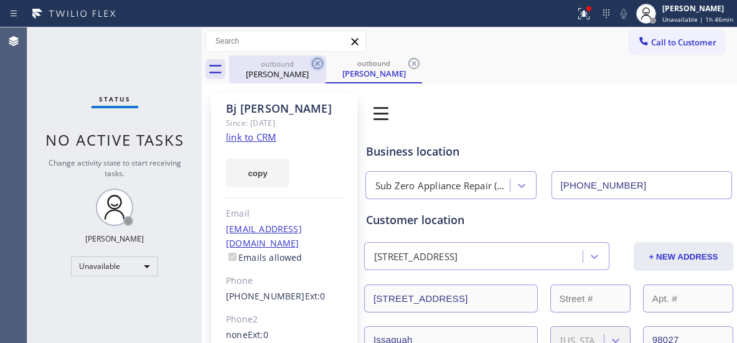
click at [318, 63] on icon at bounding box center [317, 63] width 11 height 11
click at [315, 65] on icon at bounding box center [317, 63] width 11 height 11
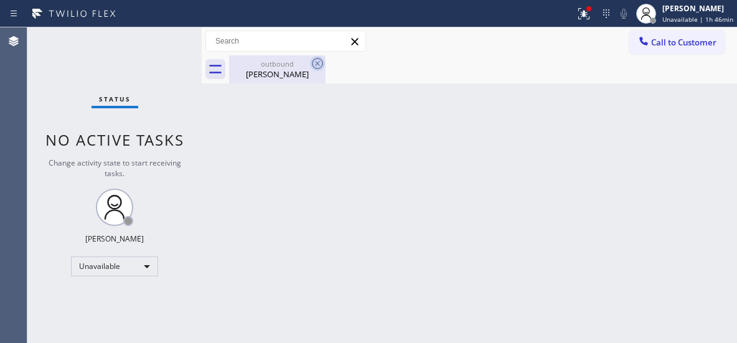
click at [315, 65] on icon at bounding box center [317, 63] width 11 height 11
click at [318, 60] on icon at bounding box center [317, 63] width 15 height 15
click at [317, 65] on icon at bounding box center [317, 63] width 15 height 15
drag, startPoint x: 287, startPoint y: 65, endPoint x: 310, endPoint y: 65, distance: 22.4
click at [292, 65] on div "outbound" at bounding box center [277, 63] width 94 height 9
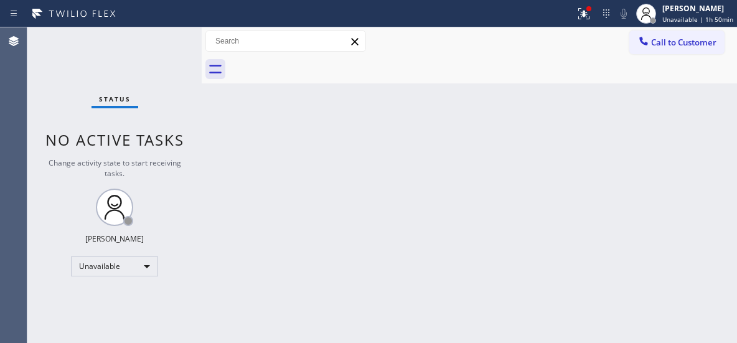
drag, startPoint x: 663, startPoint y: 42, endPoint x: 453, endPoint y: 133, distance: 228.9
click at [659, 42] on span "Call to Customer" at bounding box center [683, 42] width 65 height 11
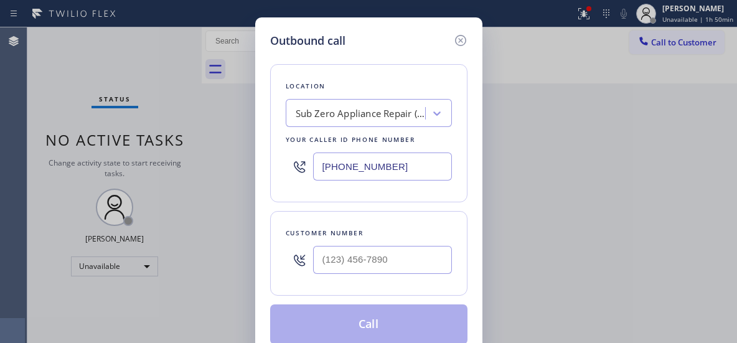
drag, startPoint x: 399, startPoint y: 162, endPoint x: 275, endPoint y: 133, distance: 127.2
click at [299, 161] on div "[PHONE_NUMBER]" at bounding box center [369, 166] width 166 height 40
paste input "323) 416-2342"
type input "[PHONE_NUMBER]"
drag, startPoint x: 345, startPoint y: 256, endPoint x: 245, endPoint y: 200, distance: 114.5
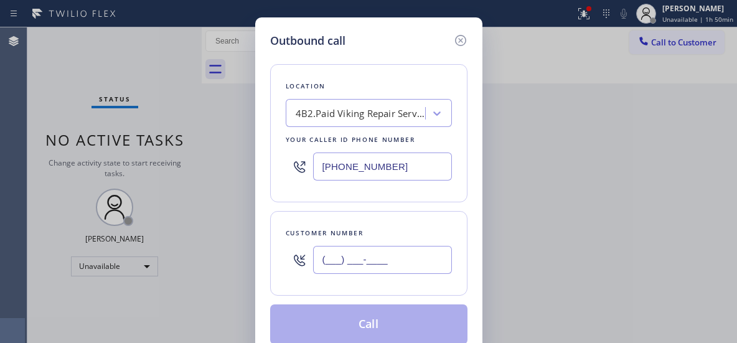
click at [282, 250] on div "Customer number (___) ___-____" at bounding box center [368, 253] width 197 height 85
paste input "310) 968-3083"
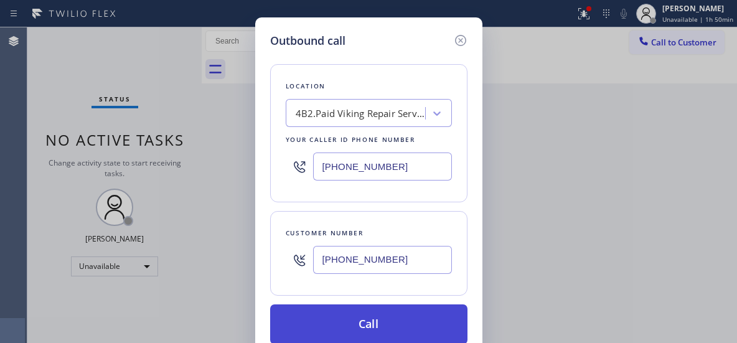
type input "[PHONE_NUMBER]"
click at [365, 324] on button "Call" at bounding box center [368, 324] width 197 height 40
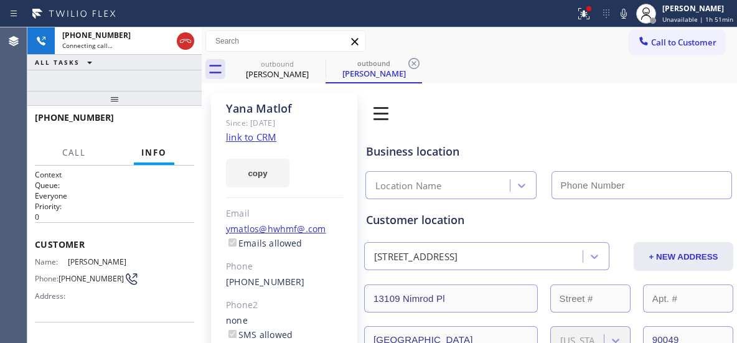
type input "[PHONE_NUMBER]"
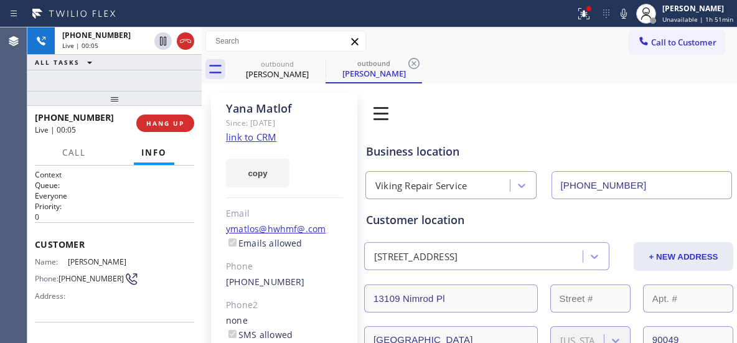
drag, startPoint x: 165, startPoint y: 131, endPoint x: 347, endPoint y: 1, distance: 223.4
click at [164, 131] on button "HANG UP" at bounding box center [165, 122] width 58 height 17
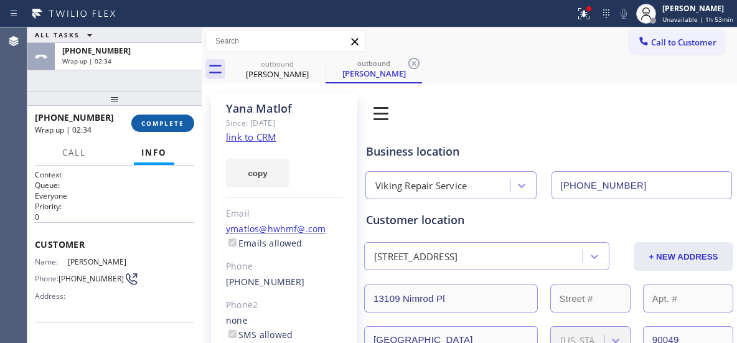
click at [184, 118] on button "COMPLETE" at bounding box center [162, 122] width 63 height 17
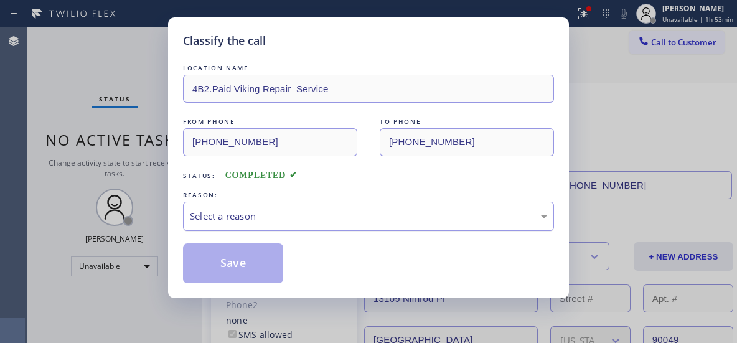
click at [337, 221] on div "Select a reason" at bounding box center [368, 216] width 357 height 14
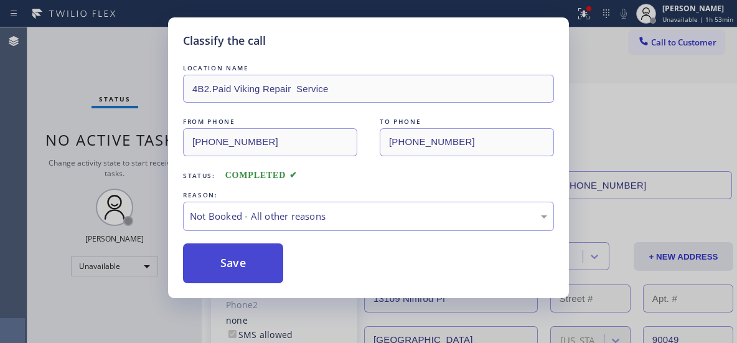
click at [237, 266] on button "Save" at bounding box center [233, 263] width 100 height 40
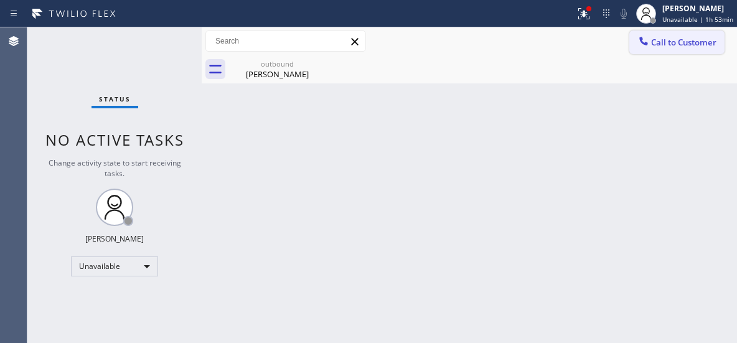
click at [666, 42] on span "Call to Customer" at bounding box center [683, 42] width 65 height 11
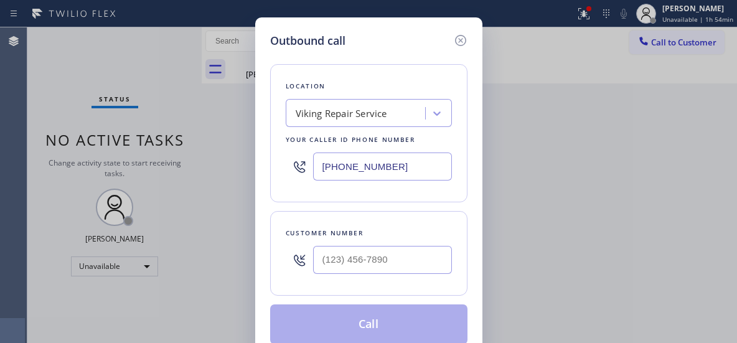
drag, startPoint x: 372, startPoint y: 162, endPoint x: 288, endPoint y: 151, distance: 84.8
click at [295, 154] on div "[PHONE_NUMBER]" at bounding box center [369, 166] width 166 height 40
paste input "661) 344-1554"
type input "[PHONE_NUMBER]"
drag, startPoint x: 373, startPoint y: 254, endPoint x: 265, endPoint y: 254, distance: 108.3
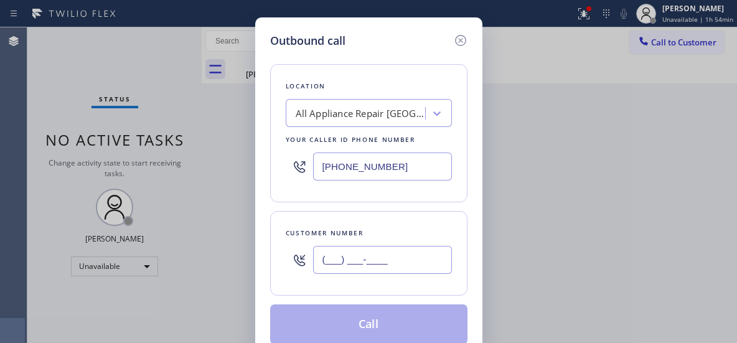
click at [279, 253] on div "Customer number (___) ___-____" at bounding box center [368, 253] width 197 height 85
paste input "213) 255-1418"
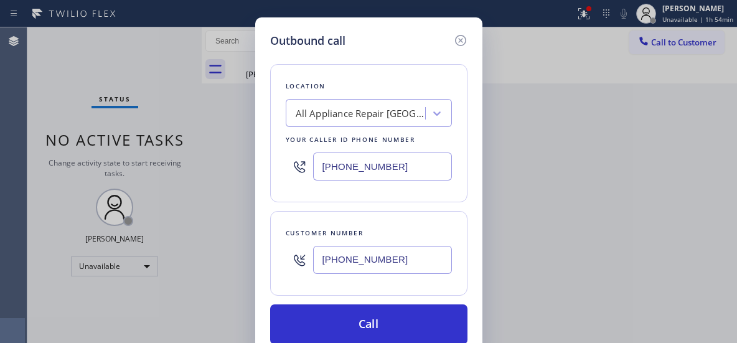
type input "[PHONE_NUMBER]"
drag, startPoint x: 355, startPoint y: 318, endPoint x: 365, endPoint y: 285, distance: 34.3
click at [355, 312] on button "Call" at bounding box center [368, 324] width 197 height 40
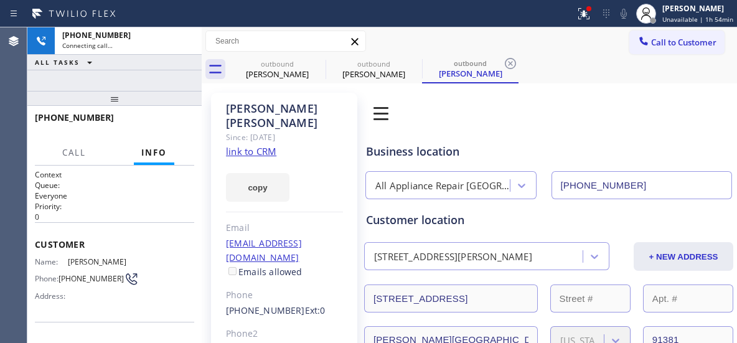
type input "[PHONE_NUMBER]"
drag, startPoint x: 315, startPoint y: 61, endPoint x: 352, endPoint y: 68, distance: 38.1
click at [0, 0] on icon at bounding box center [0, 0] width 0 height 0
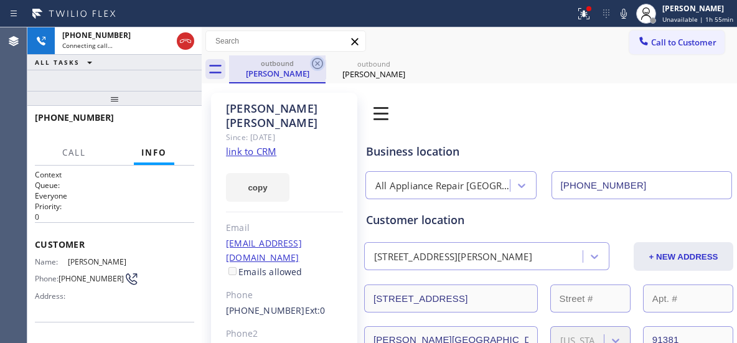
click at [317, 63] on icon at bounding box center [317, 63] width 11 height 11
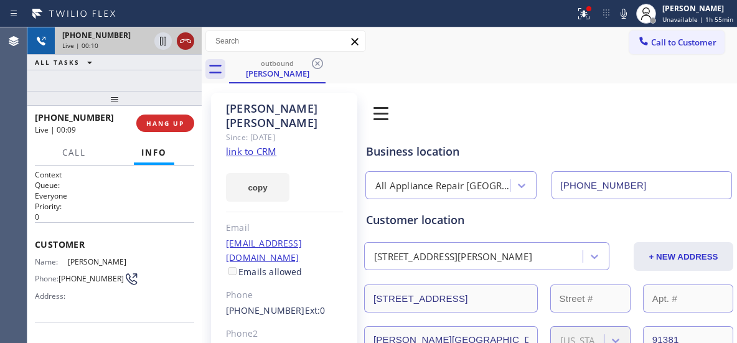
click at [189, 42] on icon at bounding box center [185, 41] width 11 height 4
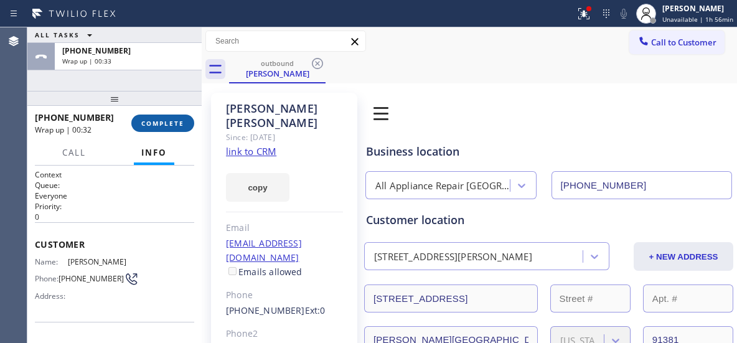
drag, startPoint x: 166, startPoint y: 126, endPoint x: 172, endPoint y: 121, distance: 7.1
click at [166, 124] on span "COMPLETE" at bounding box center [162, 123] width 43 height 9
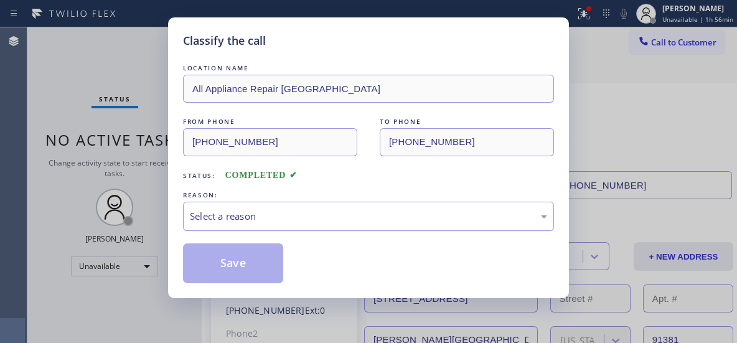
click at [338, 218] on div "Select a reason" at bounding box center [368, 216] width 357 height 14
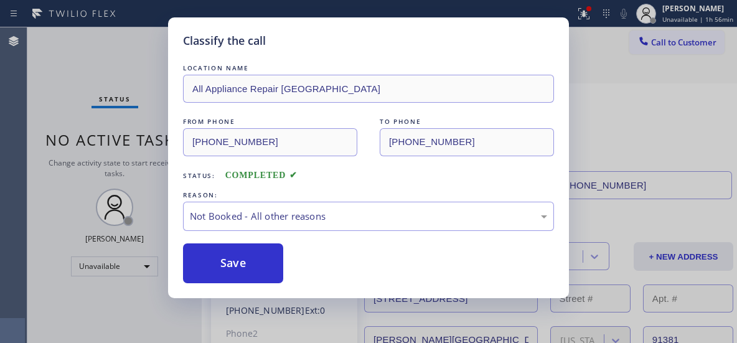
drag, startPoint x: 247, startPoint y: 261, endPoint x: 388, endPoint y: 143, distance: 183.8
click at [247, 258] on button "Save" at bounding box center [233, 263] width 100 height 40
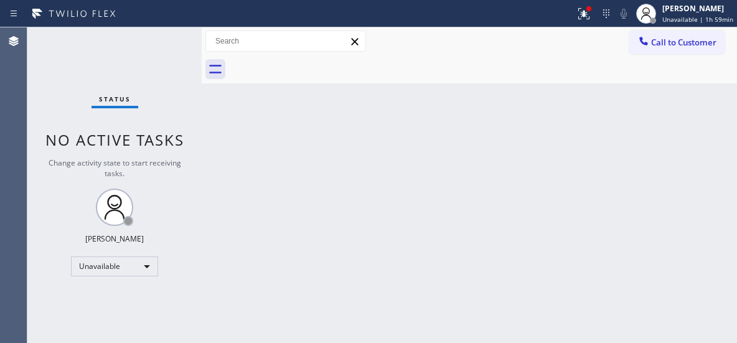
drag, startPoint x: 675, startPoint y: 44, endPoint x: 653, endPoint y: 51, distance: 22.8
click at [675, 46] on span "Call to Customer" at bounding box center [683, 42] width 65 height 11
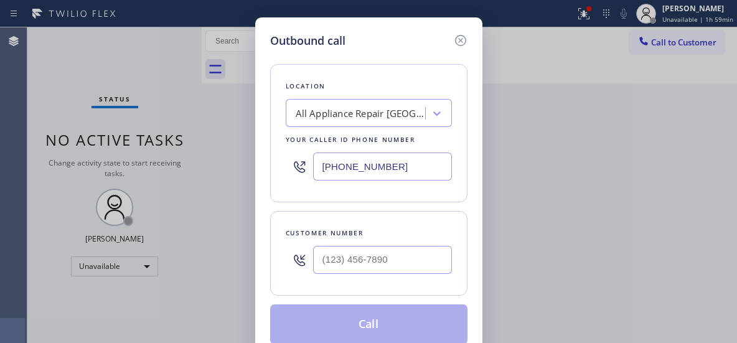
drag, startPoint x: 368, startPoint y: 167, endPoint x: 260, endPoint y: 144, distance: 110.7
click at [264, 147] on div "Outbound call Location All Appliance Repair [GEOGRAPHIC_DATA] Your caller id ph…" at bounding box center [368, 188] width 227 height 342
paste input "206) 309-8891"
type input "[PHONE_NUMBER]"
drag, startPoint x: 359, startPoint y: 253, endPoint x: 259, endPoint y: 245, distance: 99.9
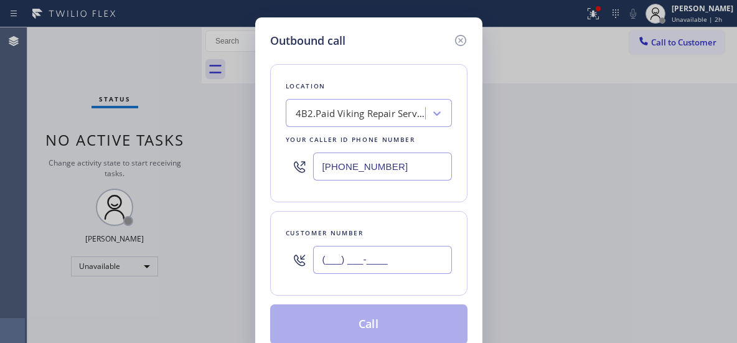
click at [266, 248] on div "Outbound call Location 4B2.Paid Viking Repair Service Your caller id phone numb…" at bounding box center [368, 188] width 227 height 342
paste input "206) 715-1118"
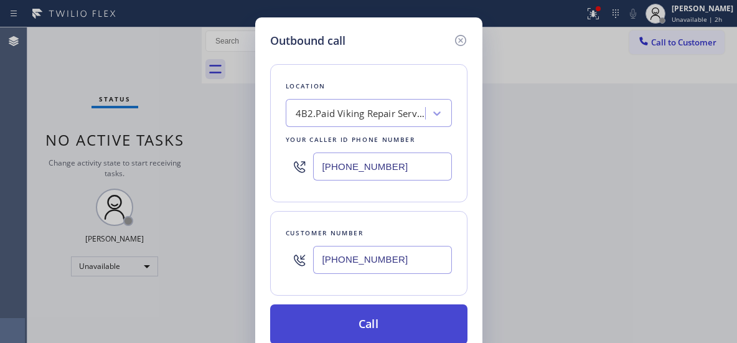
type input "[PHONE_NUMBER]"
click at [344, 320] on button "Call" at bounding box center [368, 324] width 197 height 40
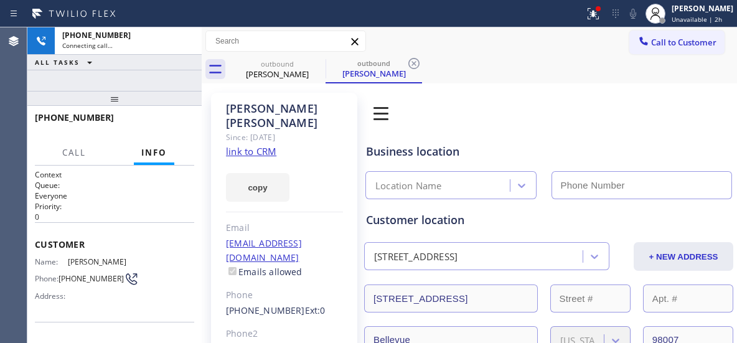
type input "[PHONE_NUMBER]"
click at [415, 61] on icon at bounding box center [413, 63] width 15 height 15
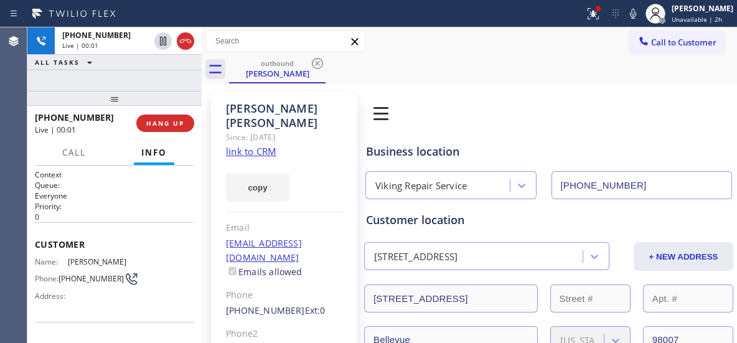
drag, startPoint x: 177, startPoint y: 39, endPoint x: 463, endPoint y: 1, distance: 288.8
click at [179, 39] on div at bounding box center [185, 41] width 17 height 15
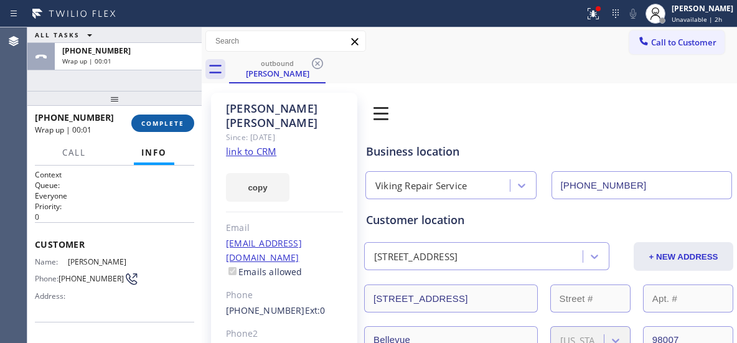
click at [165, 129] on button "COMPLETE" at bounding box center [162, 122] width 63 height 17
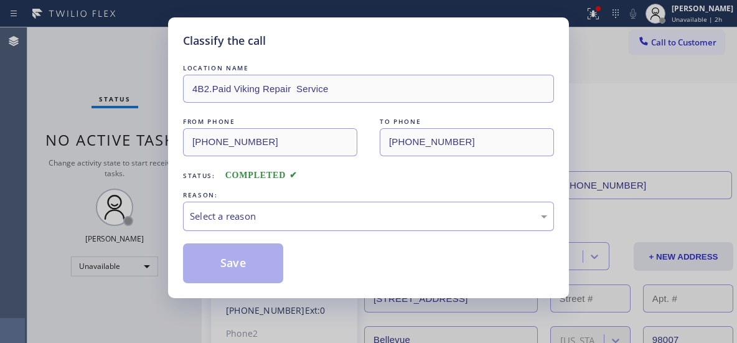
drag, startPoint x: 271, startPoint y: 216, endPoint x: 257, endPoint y: 226, distance: 17.3
click at [269, 218] on div "Select a reason" at bounding box center [368, 216] width 357 height 14
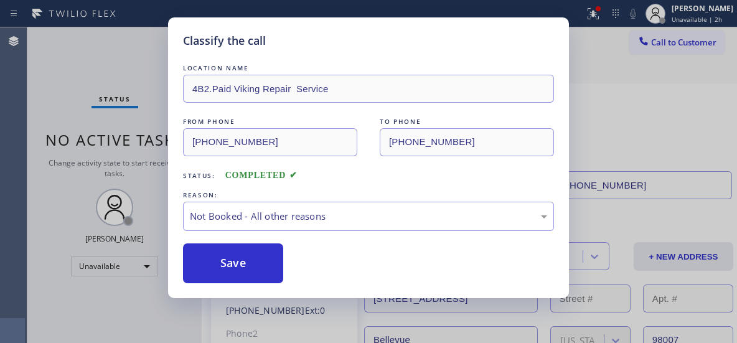
drag, startPoint x: 244, startPoint y: 264, endPoint x: 348, endPoint y: 174, distance: 137.2
click at [245, 262] on button "Save" at bounding box center [233, 263] width 100 height 40
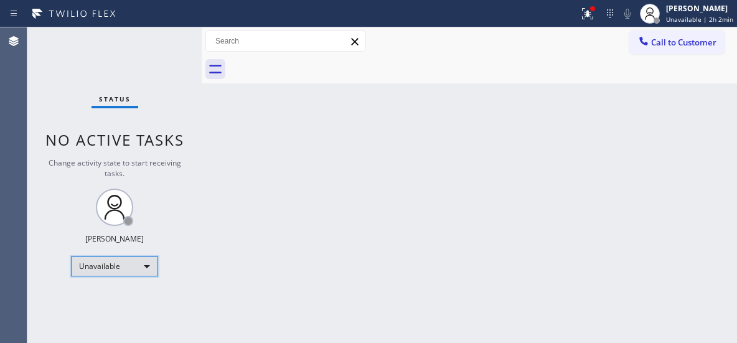
click at [147, 266] on div "Unavailable" at bounding box center [114, 266] width 87 height 20
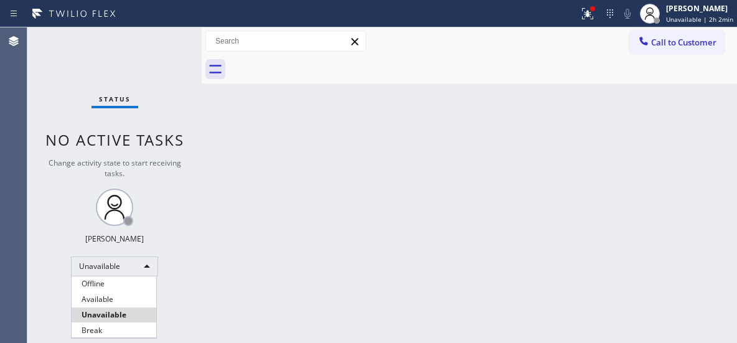
drag, startPoint x: 93, startPoint y: 327, endPoint x: 623, endPoint y: 100, distance: 576.8
click at [602, 128] on div "Offline Available Unavailable Break" at bounding box center [368, 171] width 737 height 343
drag, startPoint x: 711, startPoint y: 21, endPoint x: 703, endPoint y: 21, distance: 8.1
click at [710, 21] on div at bounding box center [368, 171] width 737 height 343
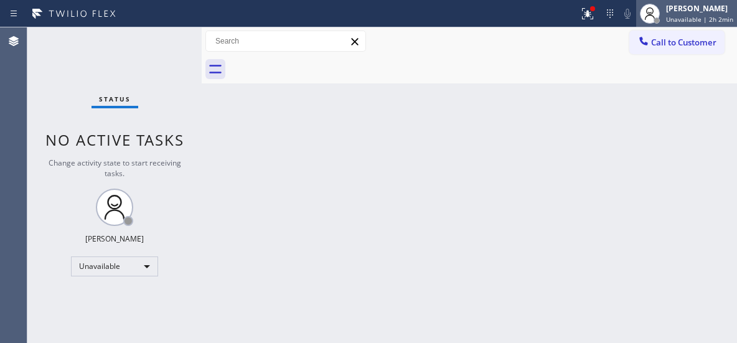
click at [685, 23] on span "Unavailable | 2h 2min" at bounding box center [699, 19] width 67 height 9
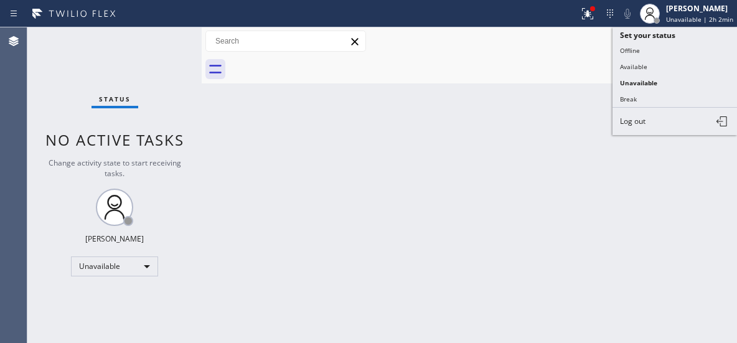
drag, startPoint x: 637, startPoint y: 121, endPoint x: 620, endPoint y: 115, distance: 18.5
click at [637, 122] on span "Log out" at bounding box center [633, 121] width 26 height 11
